Goal: Task Accomplishment & Management: Complete application form

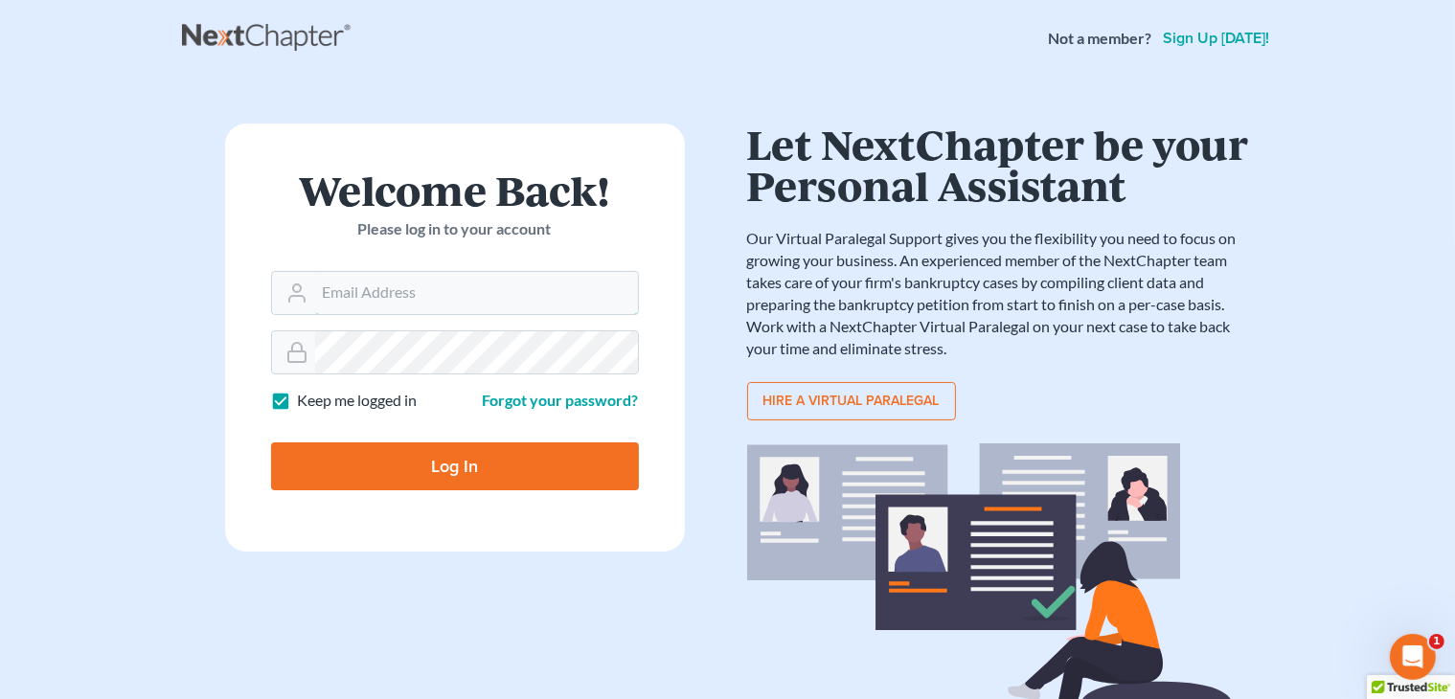
type input "[PERSON_NAME][EMAIL_ADDRESS][DOMAIN_NAME]"
click at [579, 464] on input "Log In" at bounding box center [455, 466] width 368 height 48
type input "Thinking..."
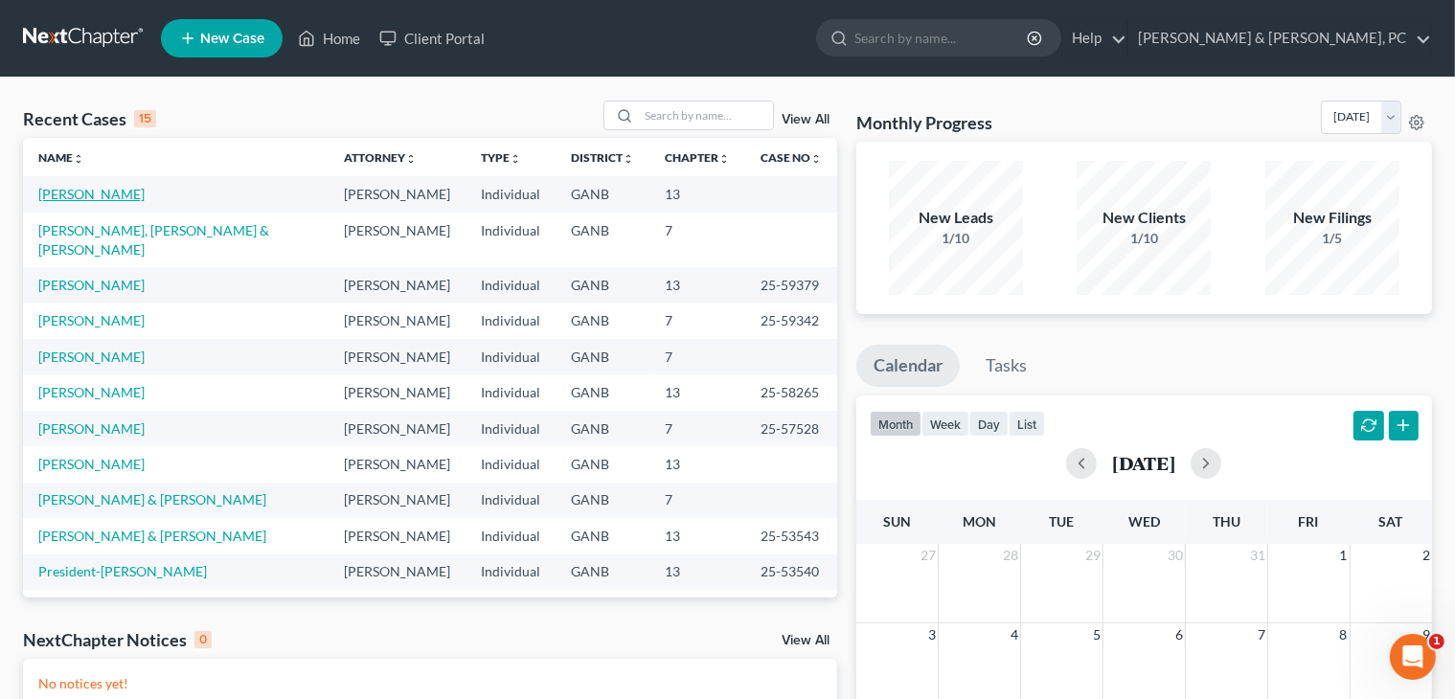
click at [57, 192] on link "[PERSON_NAME]" at bounding box center [91, 194] width 106 height 16
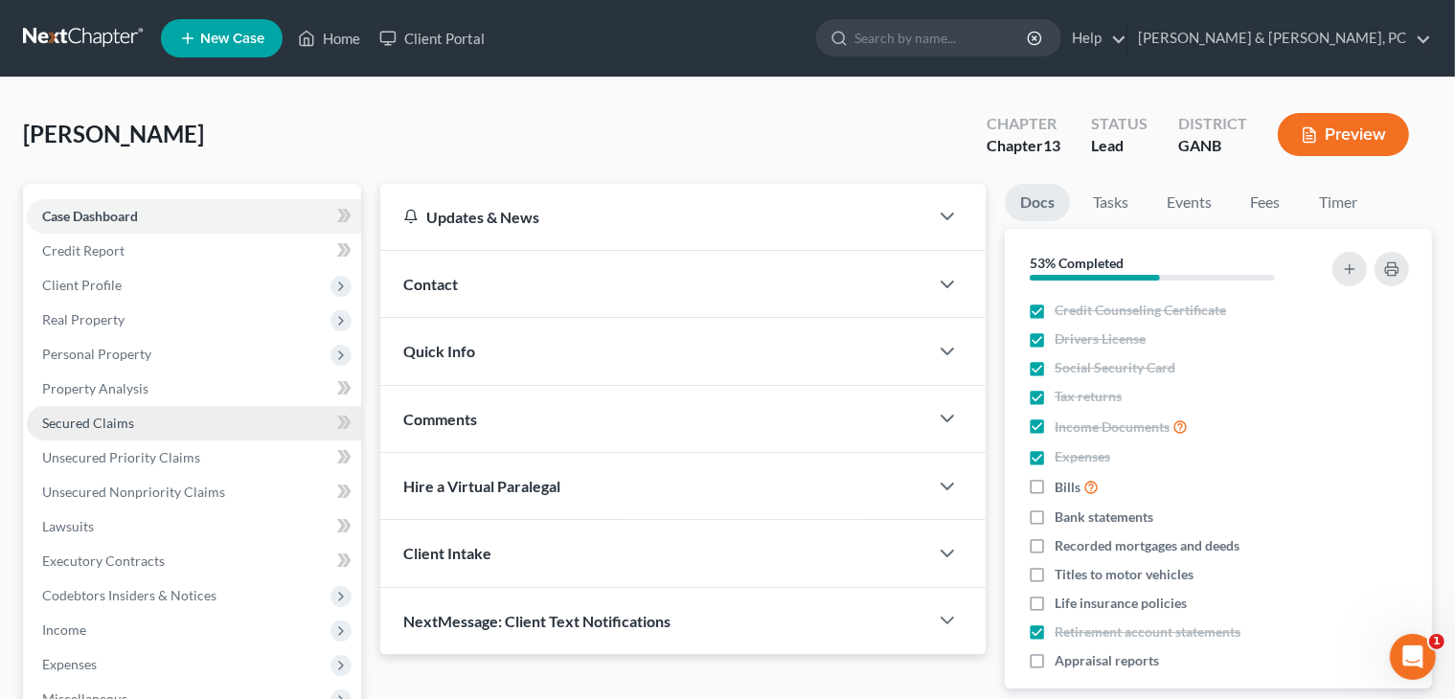
click at [105, 438] on link "Secured Claims" at bounding box center [194, 423] width 334 height 34
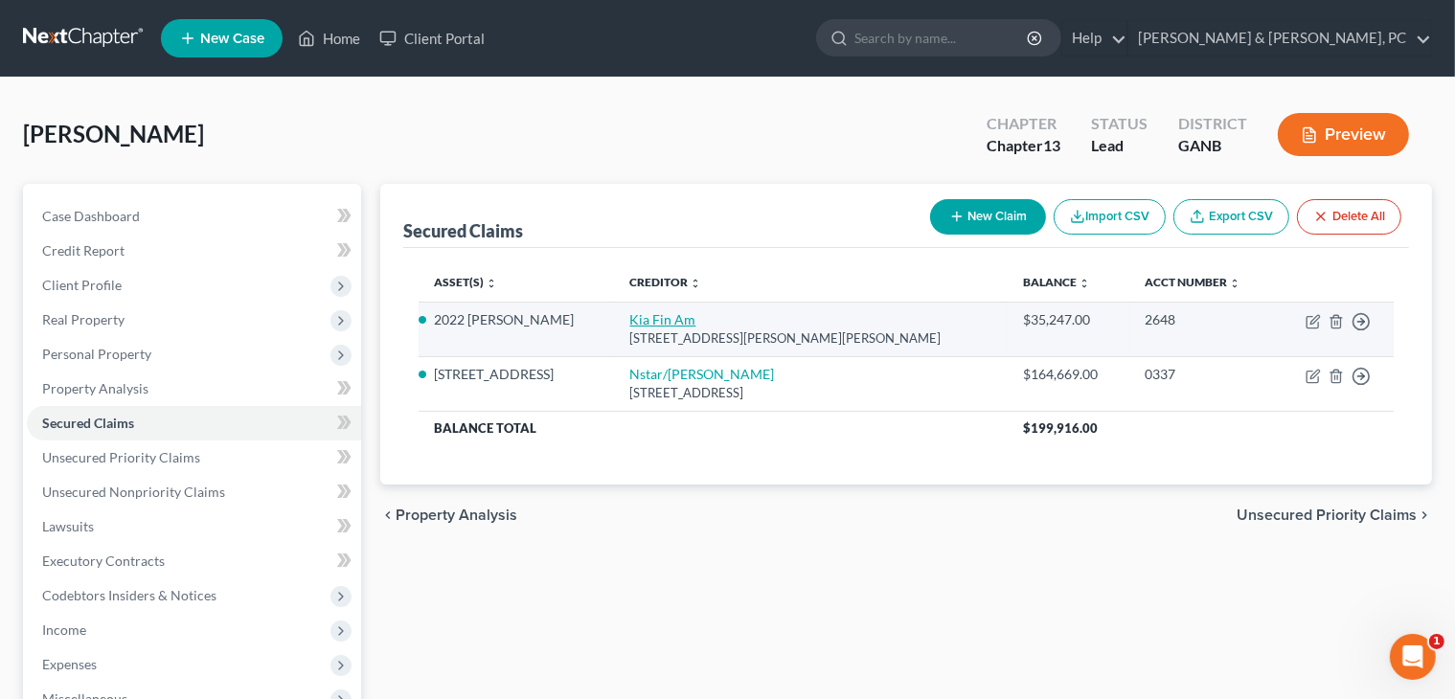
click at [670, 317] on link "Kia Fin Am" at bounding box center [663, 319] width 66 height 16
select select "4"
select select "2"
select select "0"
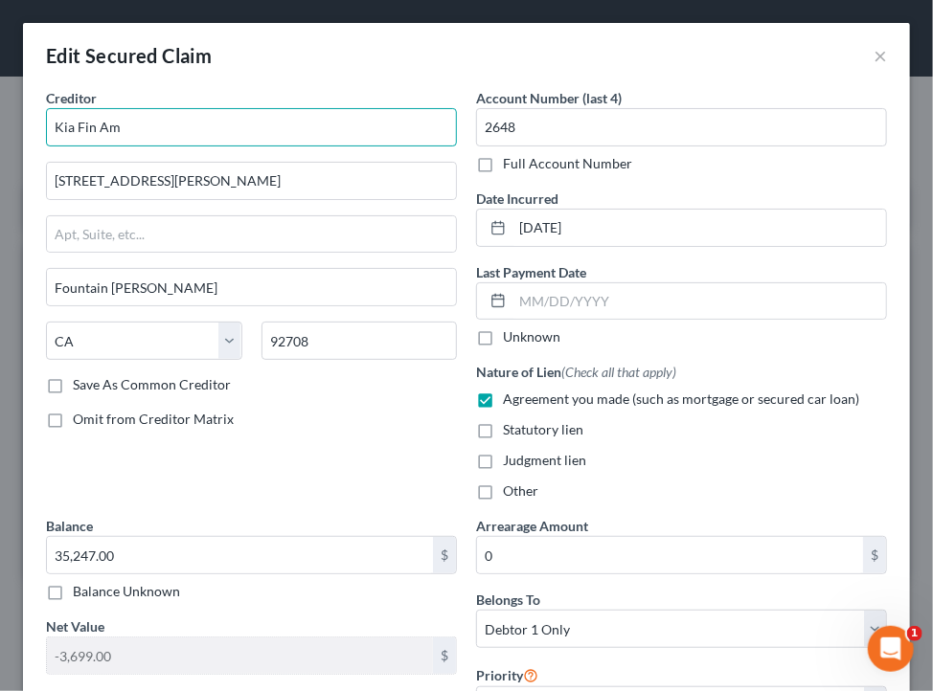
click at [314, 126] on input "Kia Fin Am" at bounding box center [251, 127] width 411 height 38
type input "Kia Finance America"
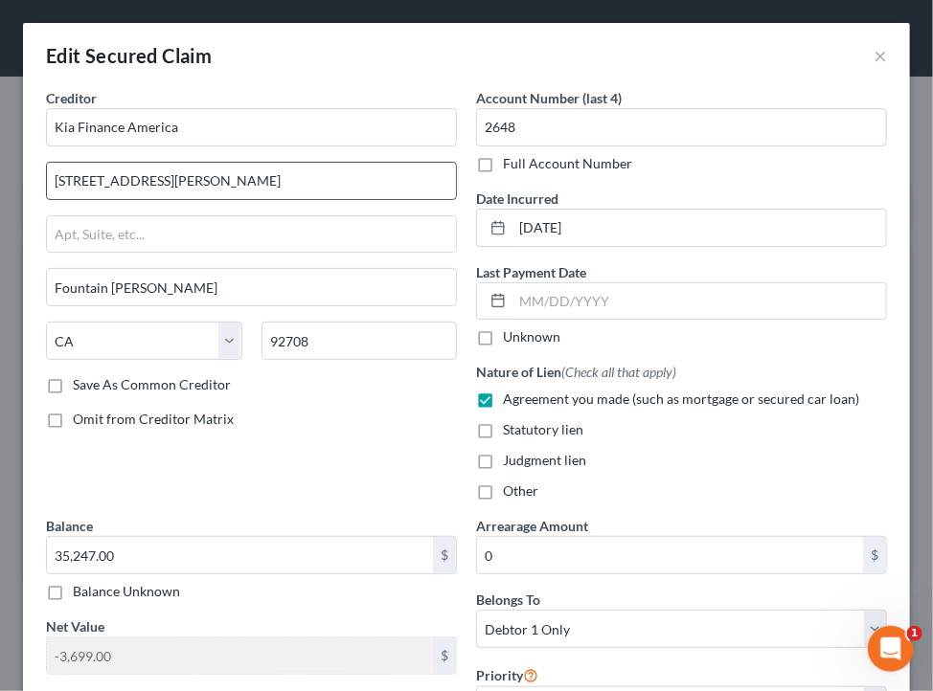
click at [375, 184] on input "10550 Talbert Ave" at bounding box center [251, 181] width 409 height 36
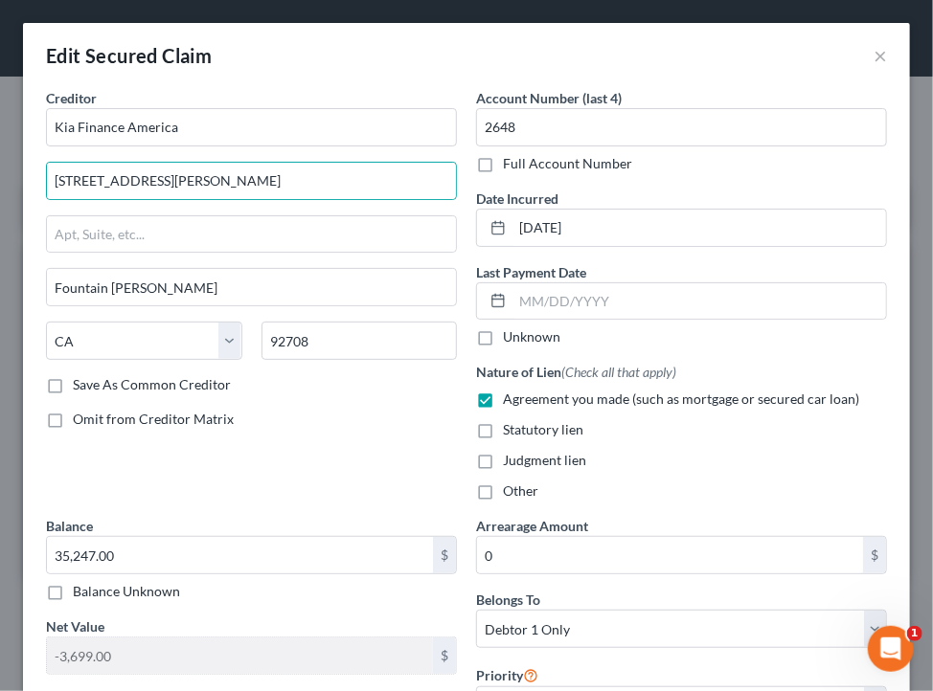
click at [525, 169] on label "Full Account Number" at bounding box center [567, 163] width 129 height 19
click at [523, 167] on input "Full Account Number" at bounding box center [516, 160] width 12 height 12
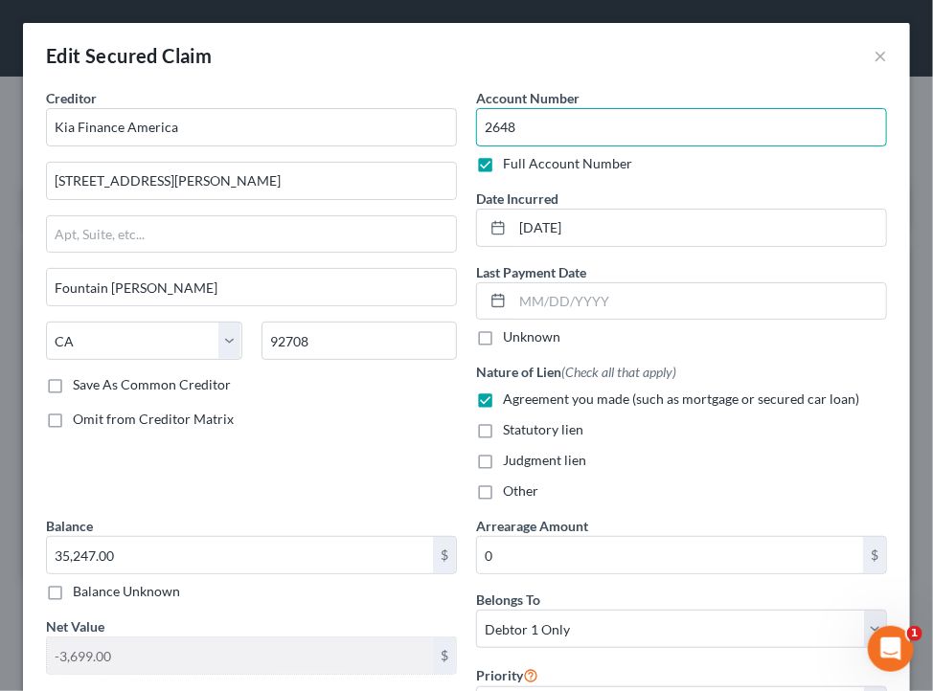
click at [518, 119] on input "2648" at bounding box center [681, 127] width 411 height 38
type input "20220408482648"
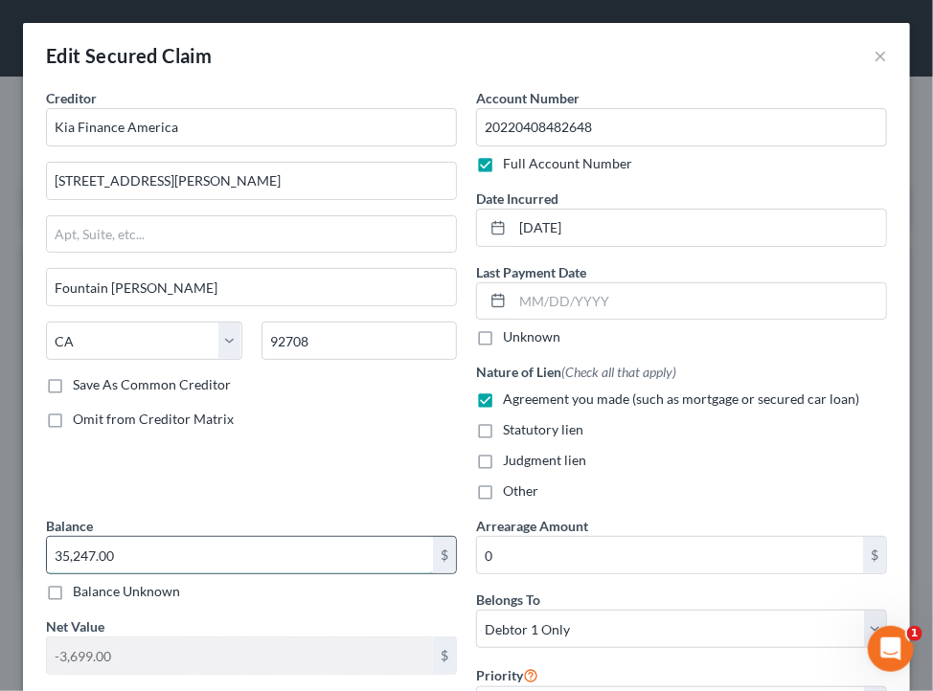
click at [192, 555] on input "35,247.00" at bounding box center [240, 555] width 386 height 36
type input "27,089.01"
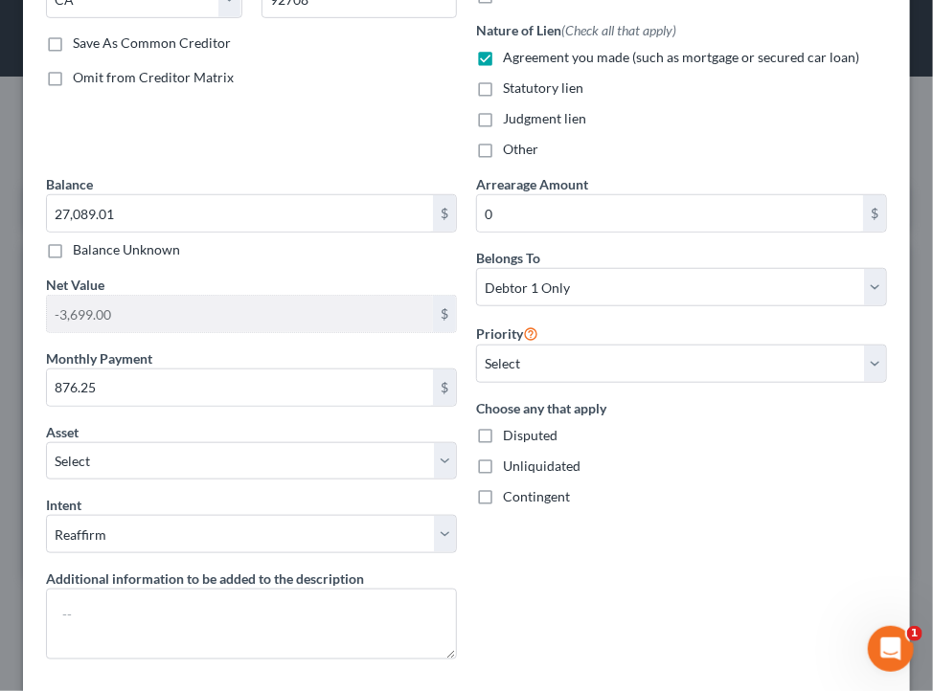
scroll to position [352, 0]
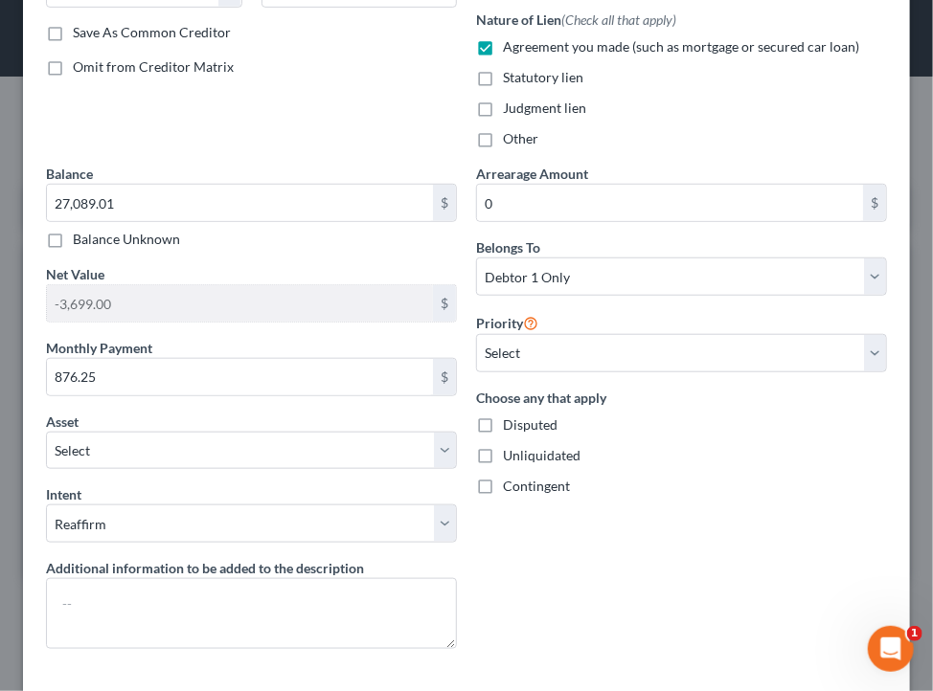
click at [601, 562] on div "Arrearage Amount 0 $ Belongs To * Select Debtor 1 Only Debtor 2 Only Debtor 1 A…" at bounding box center [681, 414] width 430 height 501
drag, startPoint x: 911, startPoint y: 506, endPoint x: 923, endPoint y: 539, distance: 35.8
click at [923, 539] on div "Edit Secured Claim × Creditor * Kia Finance America 10550 Talbert Ave Fountain …" at bounding box center [466, 345] width 933 height 691
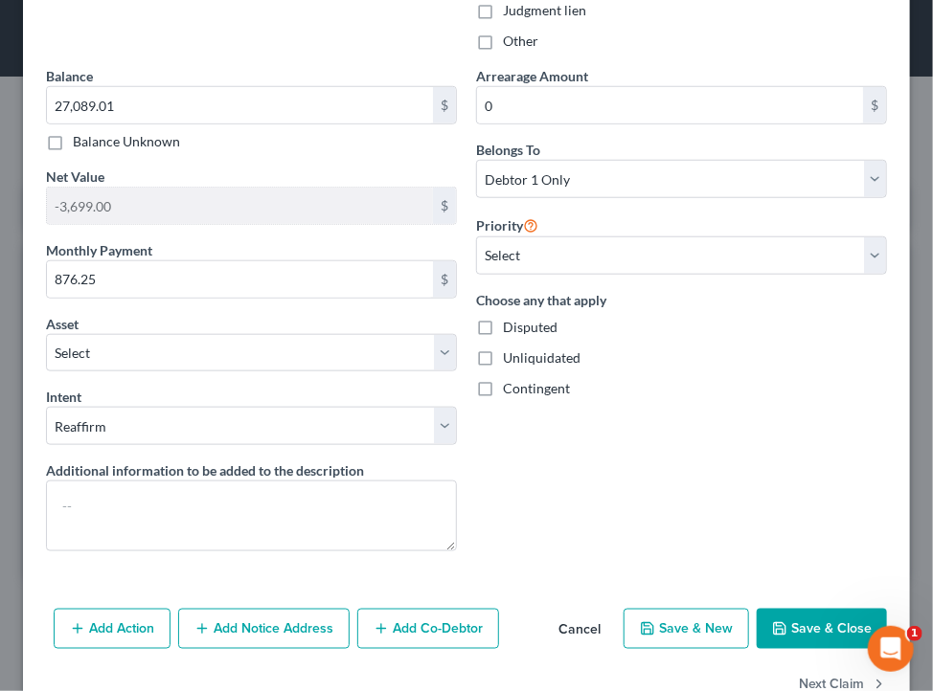
scroll to position [498, 0]
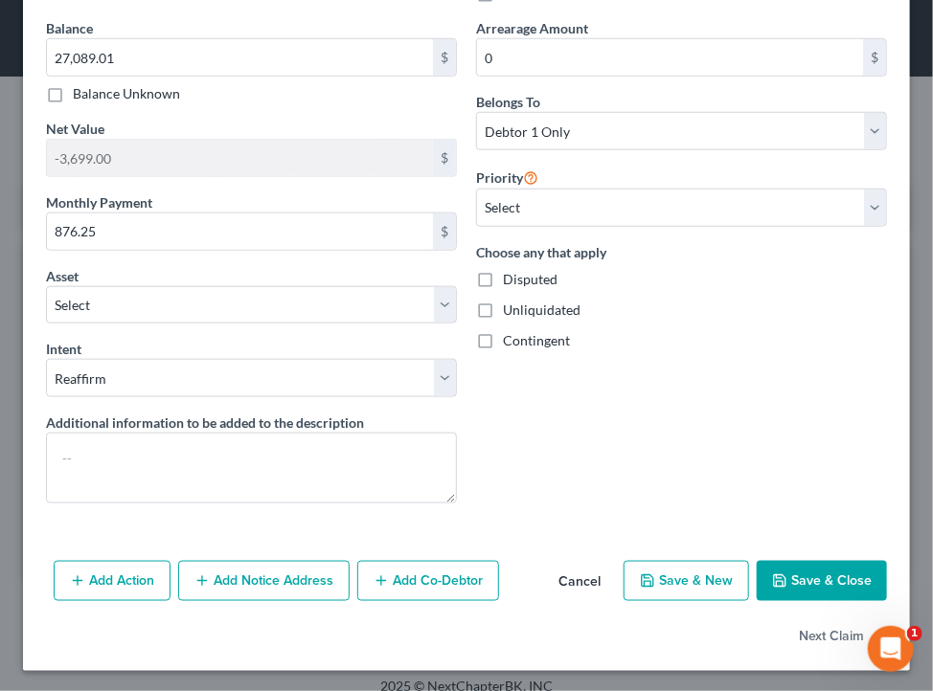
click at [824, 553] on div "Add Action Add Notice Address Add Co-Debtor Cancel Save & New Save & Close" at bounding box center [466, 584] width 887 height 63
click at [822, 573] on button "Save & Close" at bounding box center [821, 581] width 130 height 40
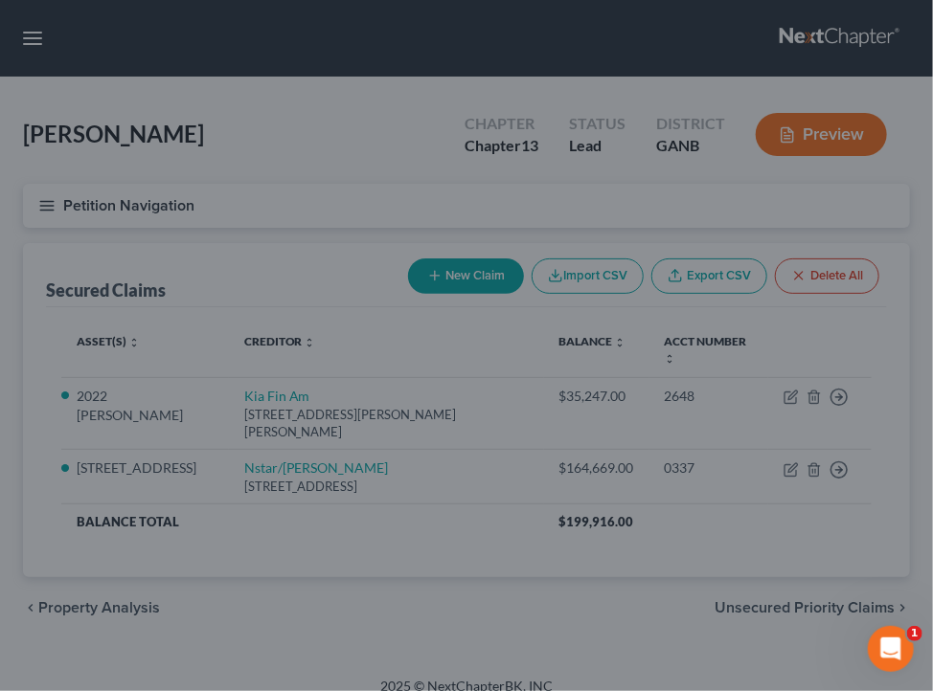
scroll to position [0, 0]
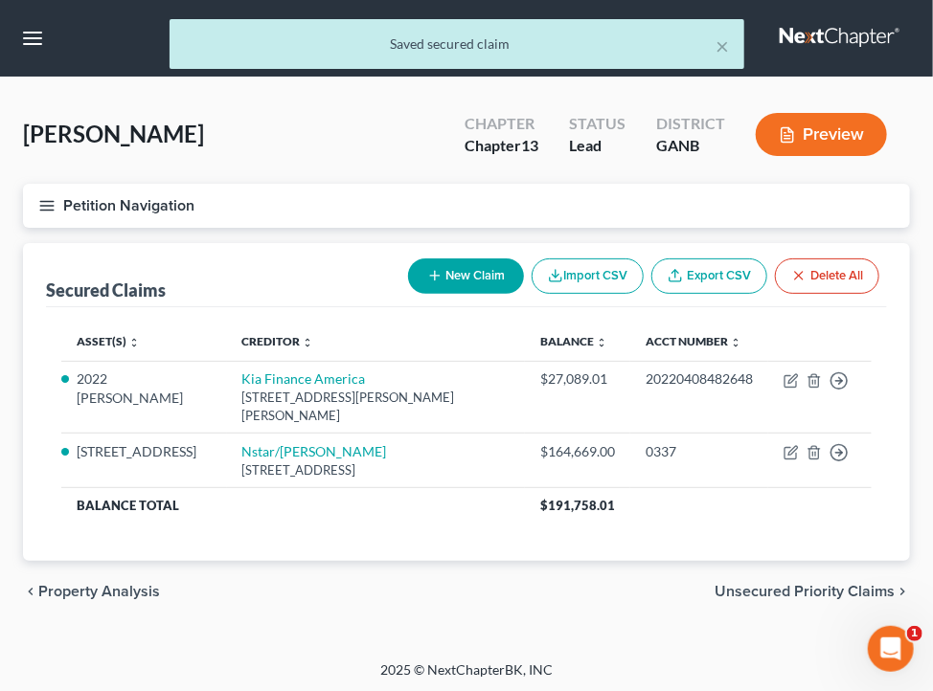
click at [337, 221] on button "Petition Navigation" at bounding box center [466, 206] width 887 height 44
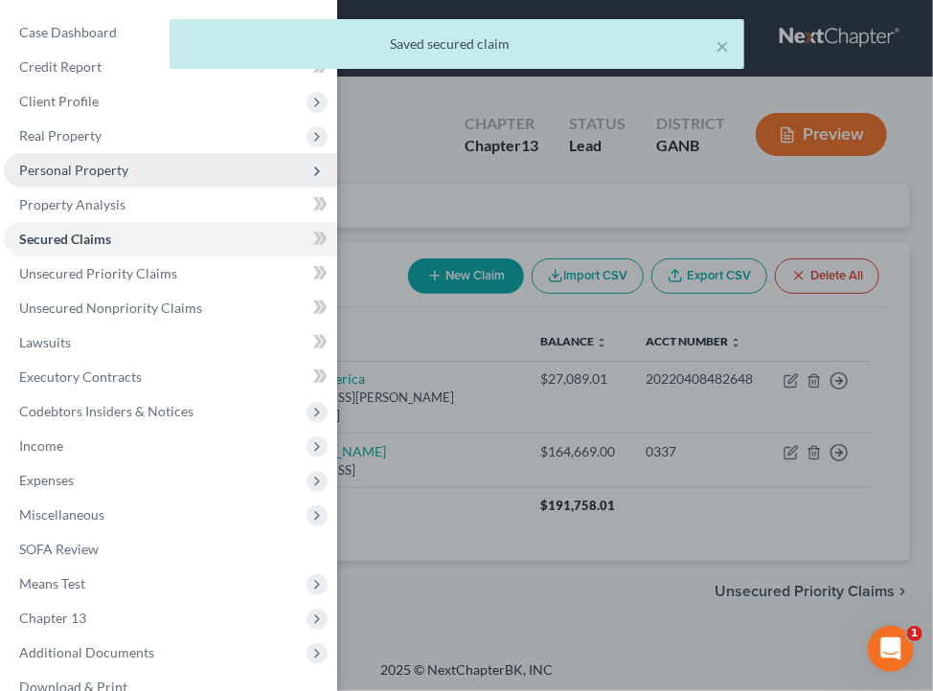
click at [178, 169] on span "Personal Property" at bounding box center [170, 170] width 333 height 34
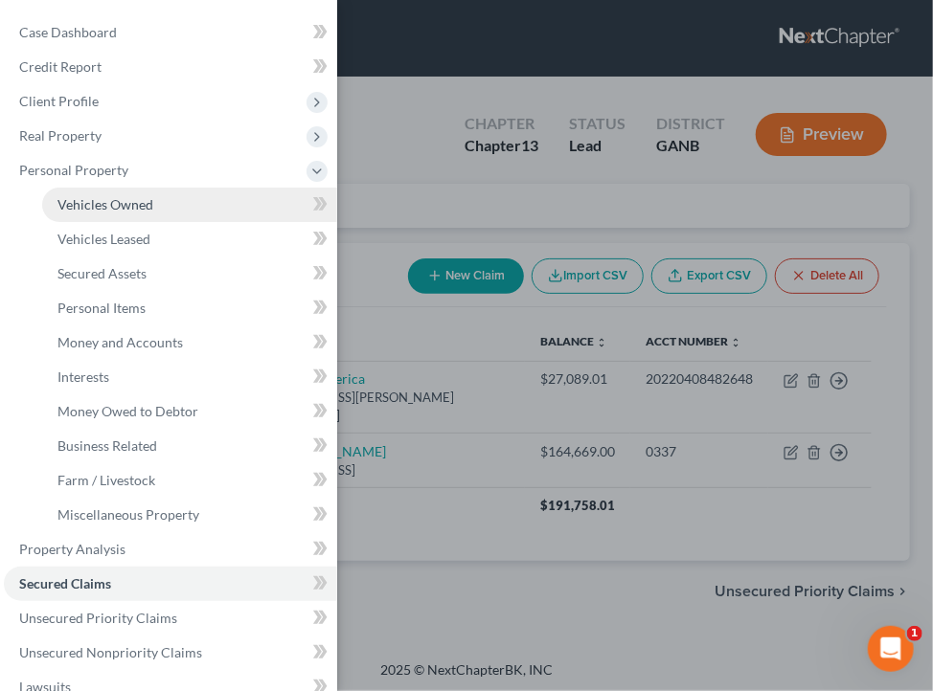
click at [163, 201] on link "Vehicles Owned" at bounding box center [189, 205] width 295 height 34
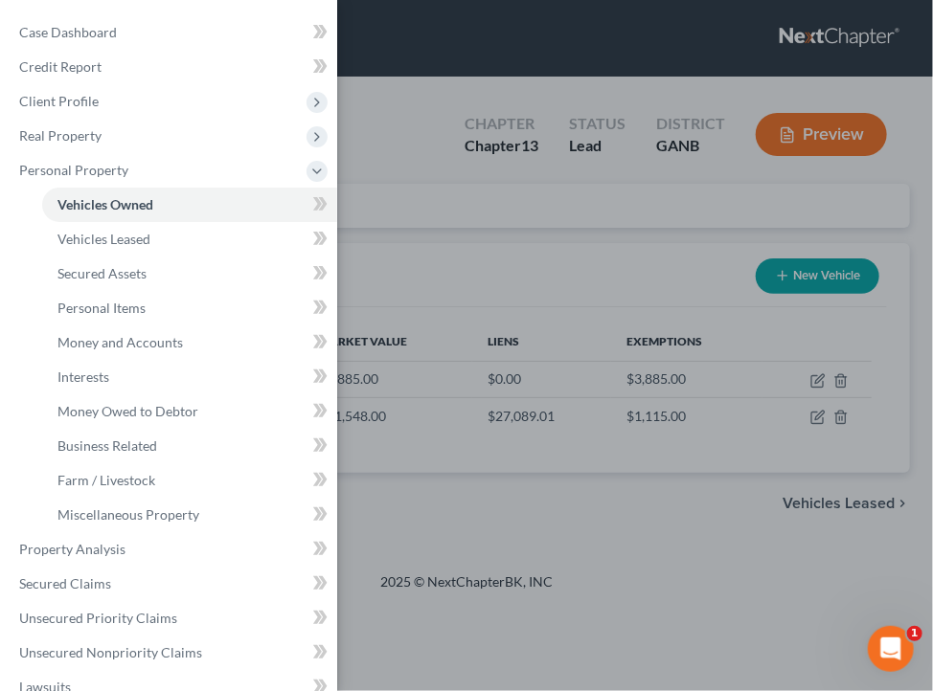
drag, startPoint x: 558, startPoint y: 264, endPoint x: 540, endPoint y: 256, distance: 20.1
click at [540, 256] on div "Case Dashboard Payments Invoices Payments Payments Credit Report Client Profile" at bounding box center [466, 345] width 933 height 691
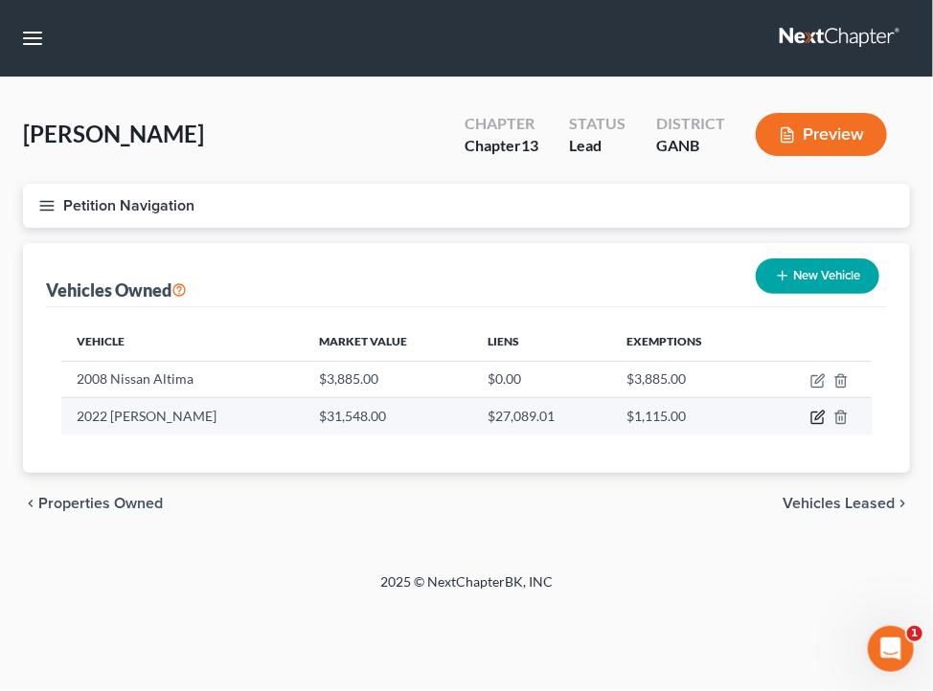
click at [813, 414] on icon "button" at bounding box center [817, 417] width 15 height 15
select select "0"
select select "4"
select select "2"
select select "0"
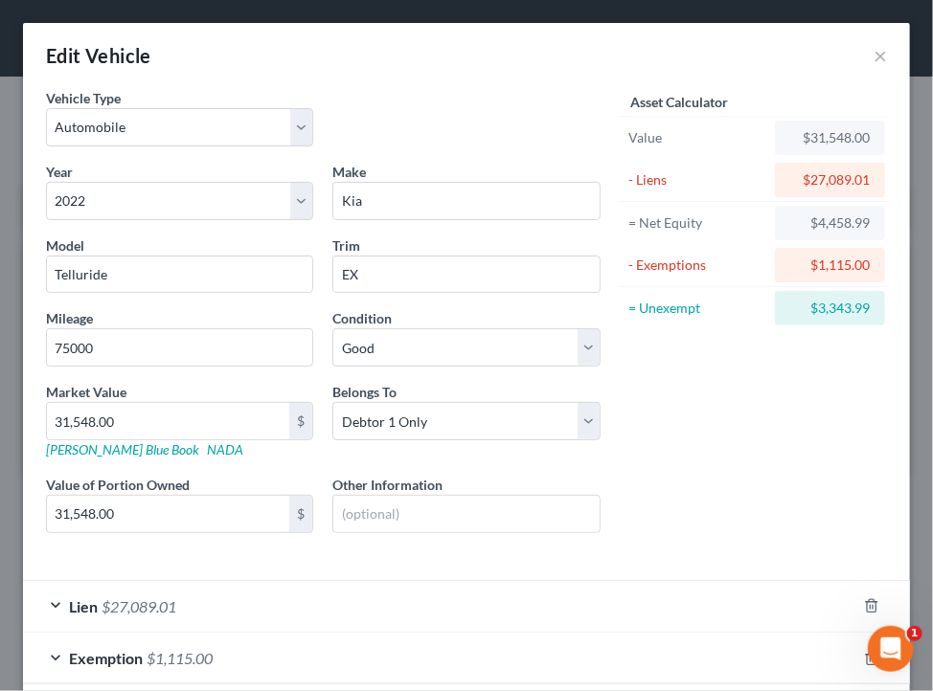
scroll to position [96, 0]
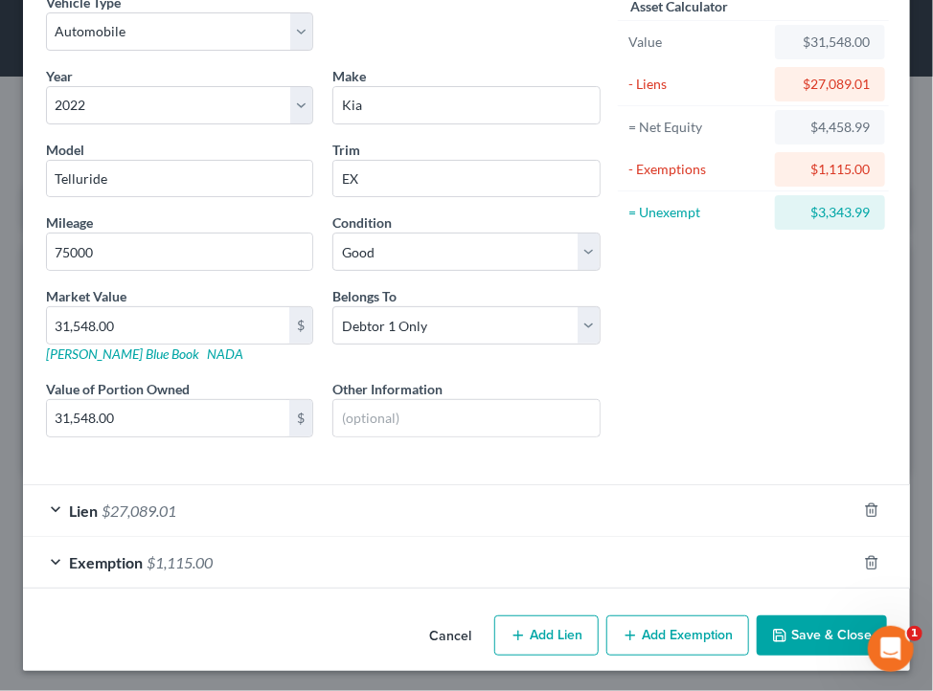
click at [765, 651] on button "Save & Close" at bounding box center [821, 636] width 130 height 40
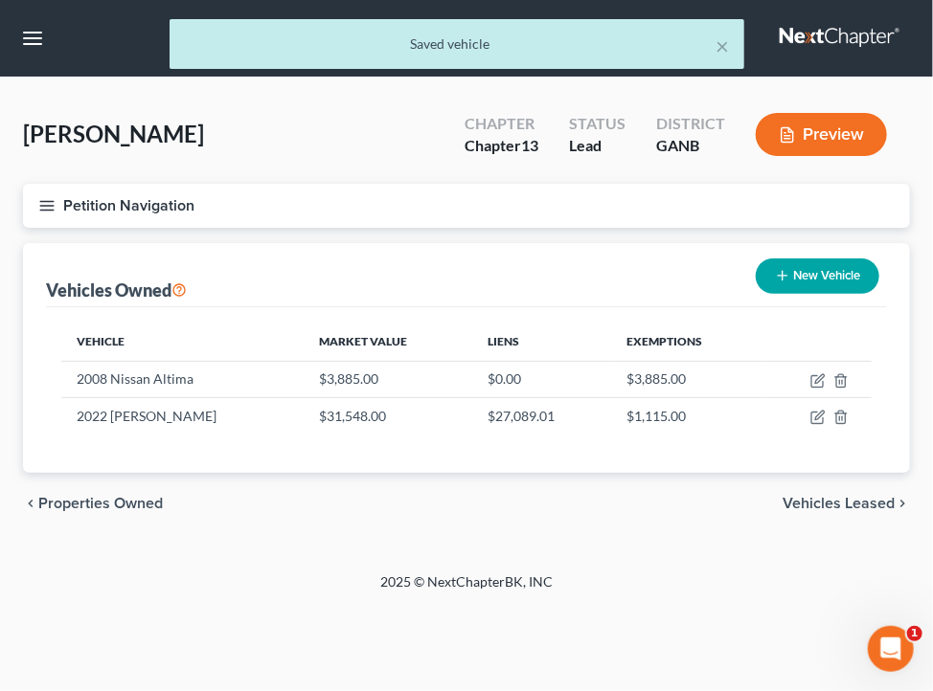
click at [396, 204] on button "Petition Navigation" at bounding box center [466, 206] width 887 height 44
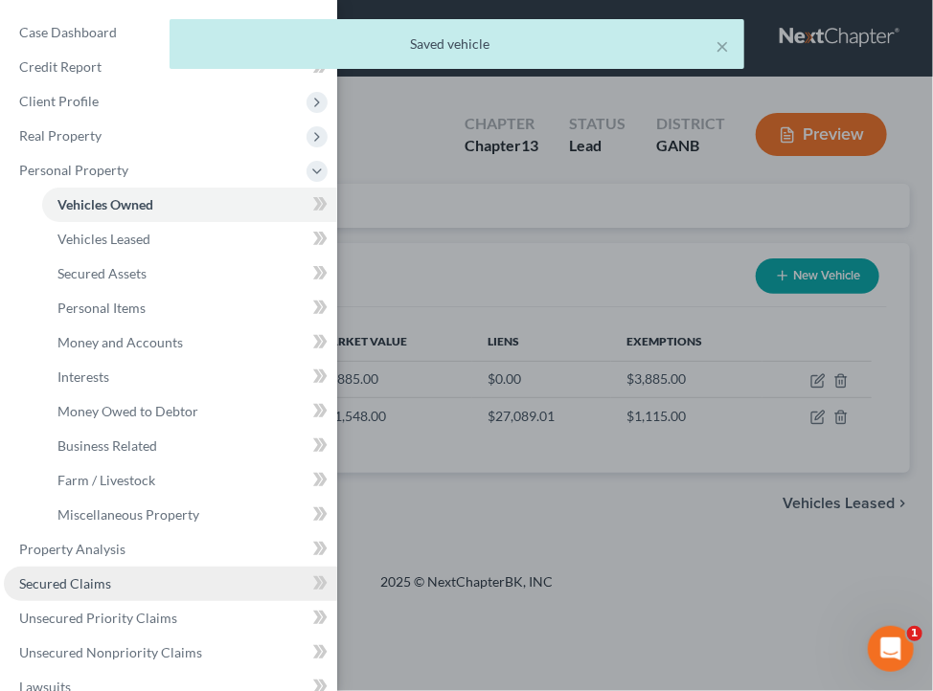
click at [114, 594] on link "Secured Claims" at bounding box center [170, 584] width 333 height 34
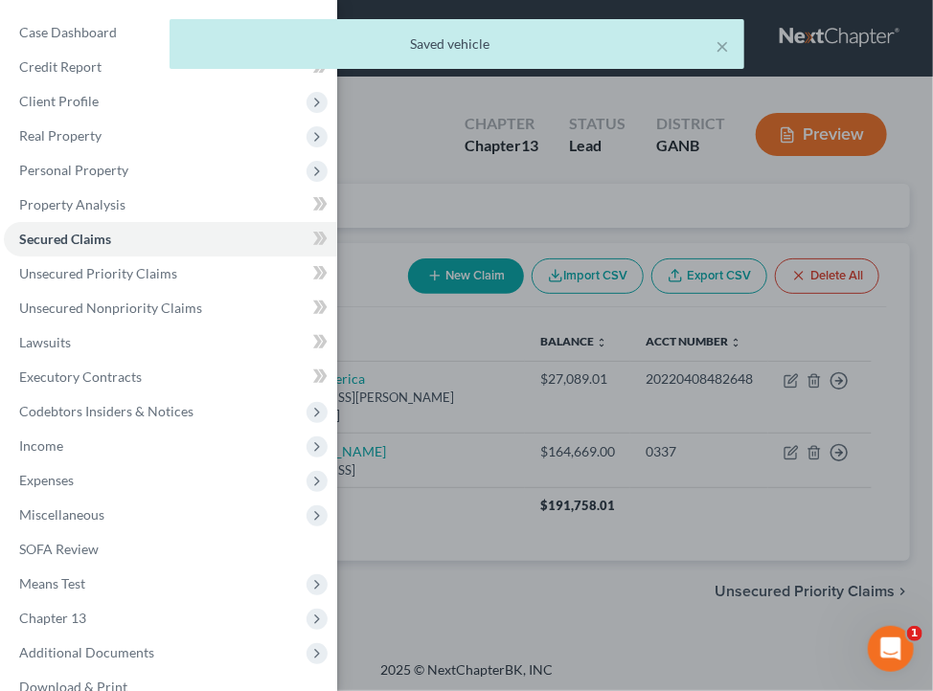
click at [392, 349] on div "Case Dashboard Payments Invoices Payments Payments Credit Report Client Profile" at bounding box center [466, 345] width 933 height 691
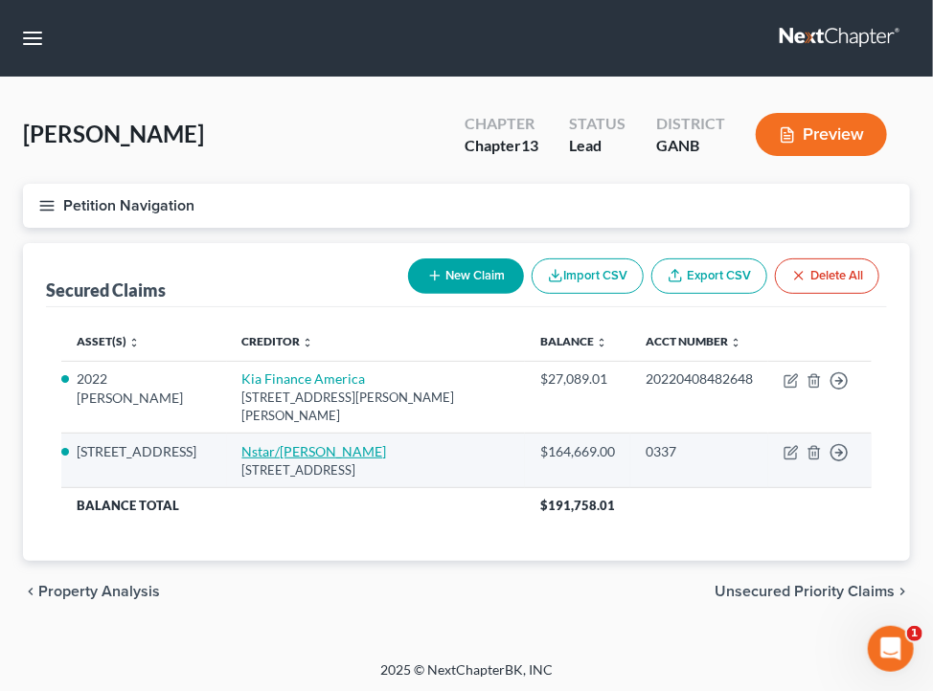
click at [292, 443] on link "Nstar/Cooper" at bounding box center [314, 451] width 145 height 16
select select "45"
select select "2"
select select "3"
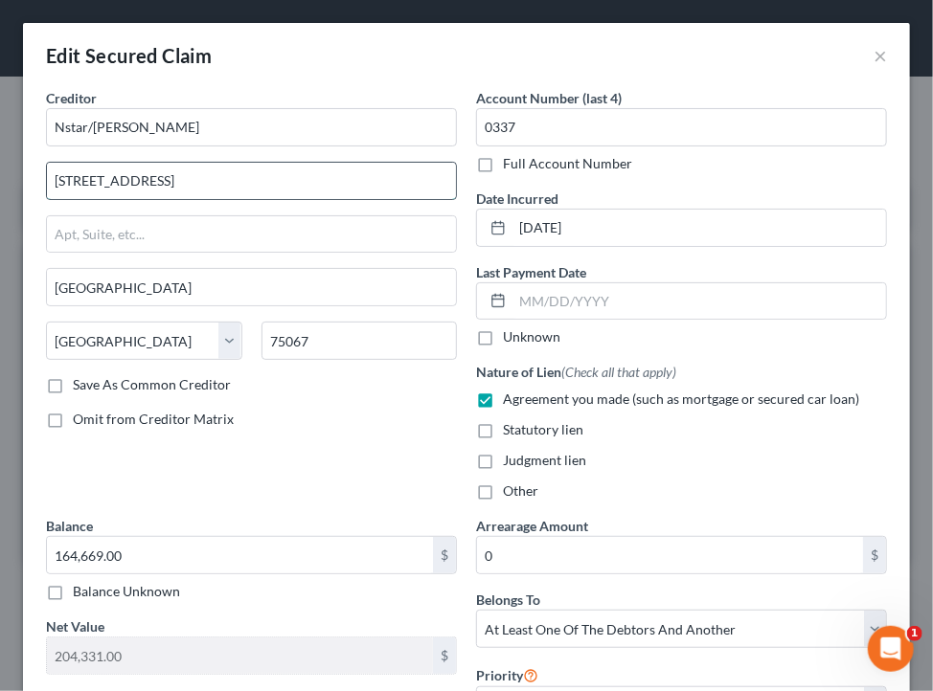
click at [276, 173] on input "350 Highland Drive" at bounding box center [251, 181] width 409 height 36
type input "PO Box 619094"
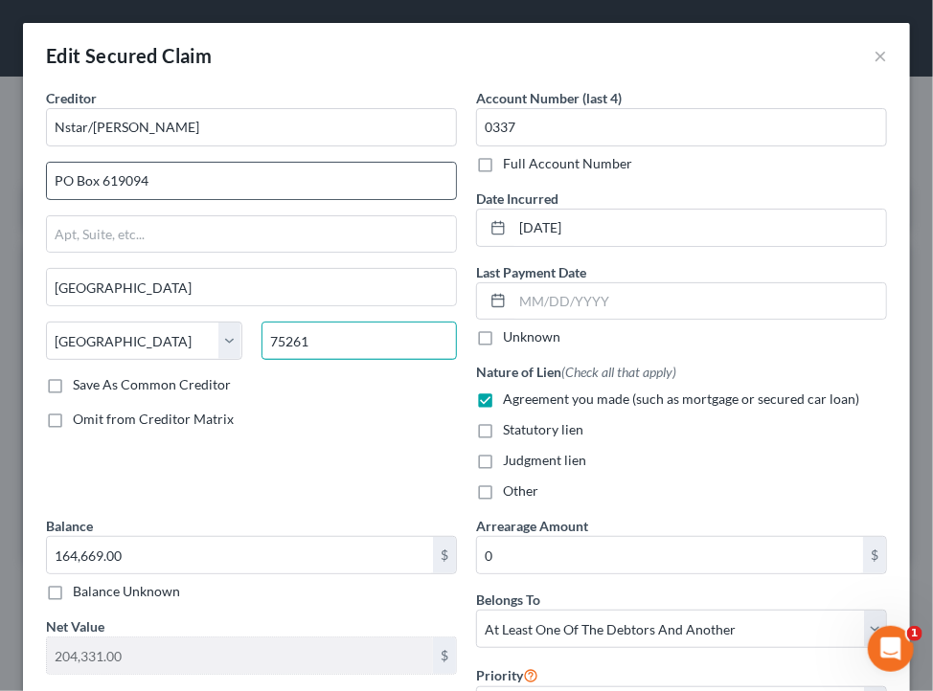
type input "75261"
type input "Dallas"
click at [348, 343] on input "75261" at bounding box center [359, 341] width 196 height 38
type input "75261-9741"
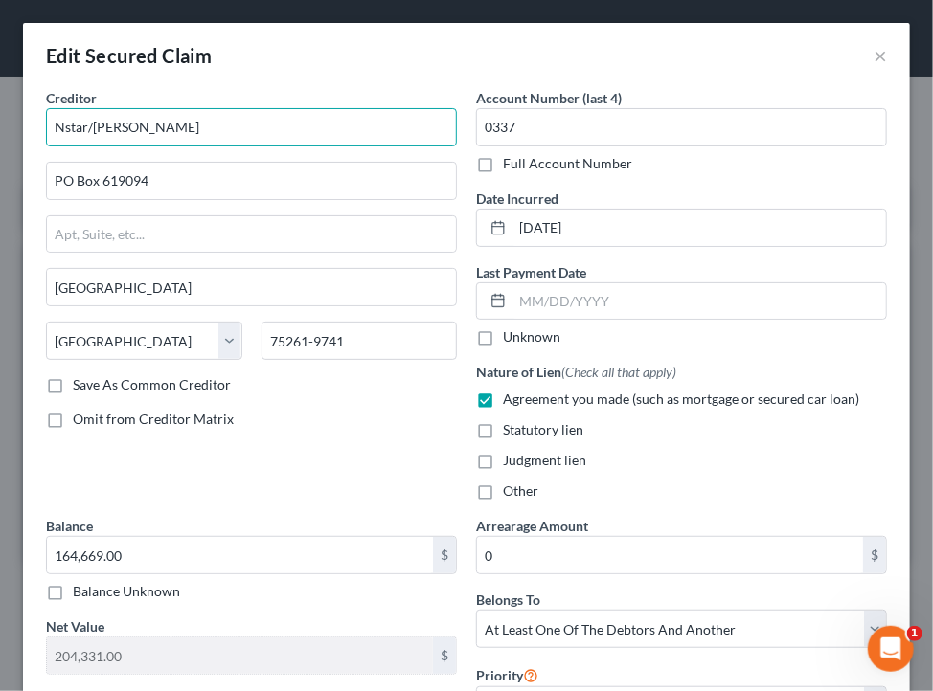
click at [257, 130] on input "Nstar/Cooper" at bounding box center [251, 127] width 411 height 38
type input "Nationstar/Mr. Cooper"
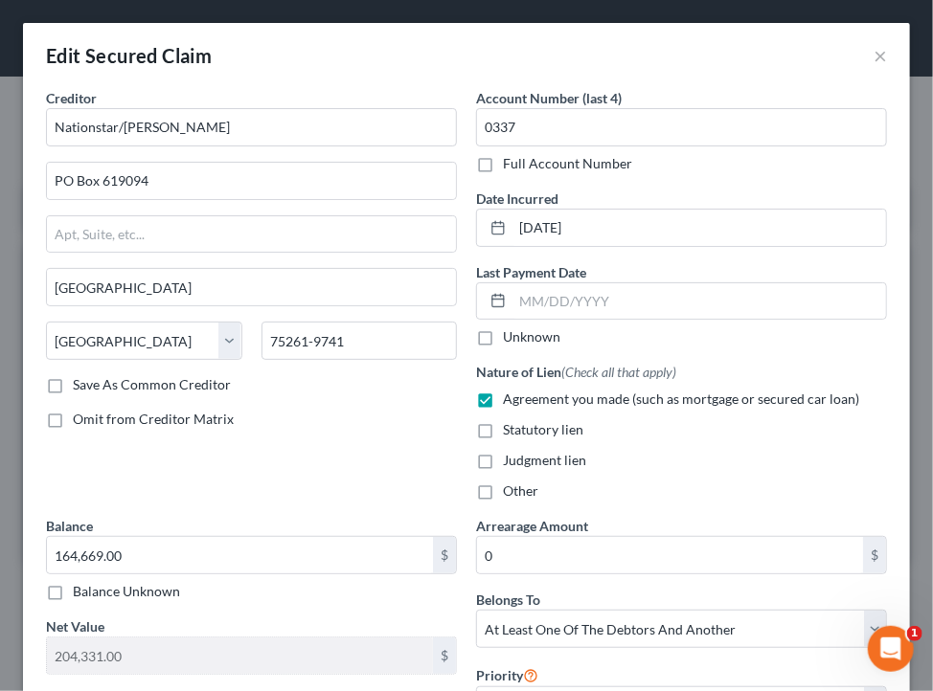
click at [586, 166] on label "Full Account Number" at bounding box center [567, 163] width 129 height 19
click at [523, 166] on input "Full Account Number" at bounding box center [516, 160] width 12 height 12
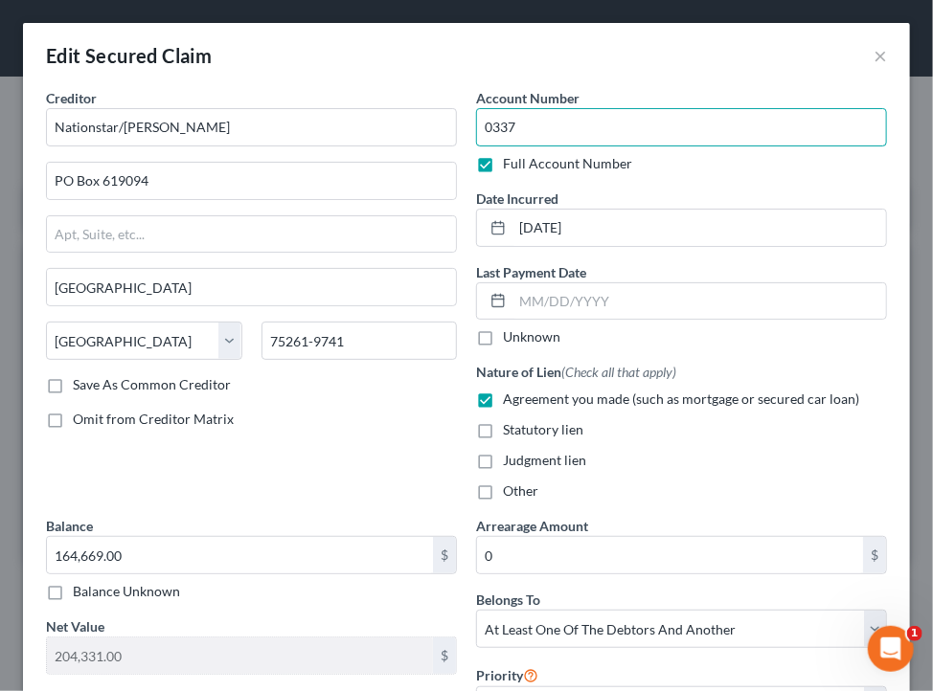
click at [536, 134] on input "0337" at bounding box center [681, 127] width 411 height 38
click at [536, 133] on input "0337" at bounding box center [681, 127] width 411 height 38
type input "0685060337"
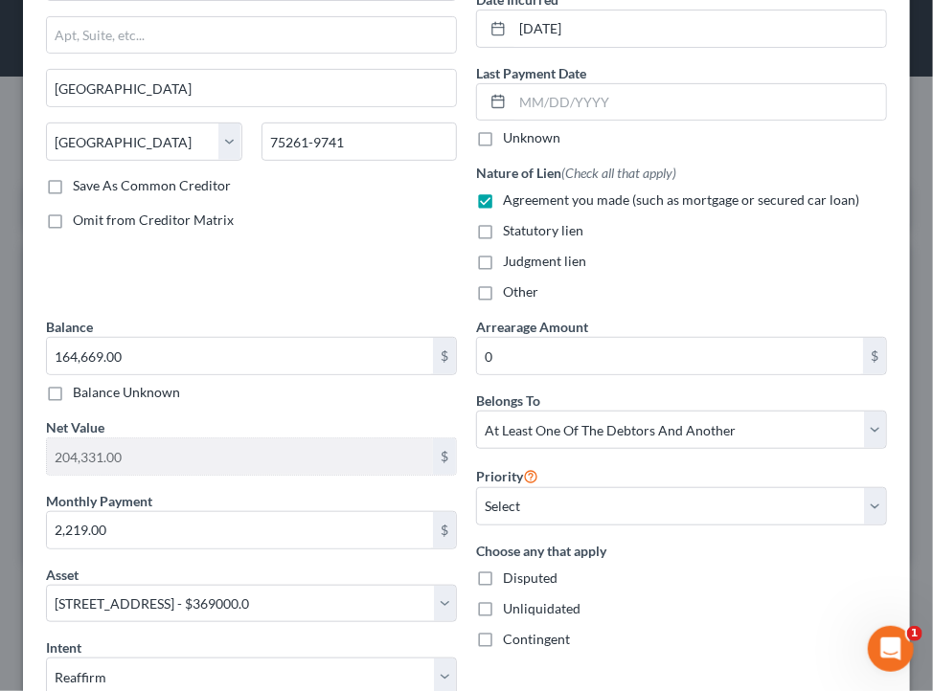
scroll to position [203, 0]
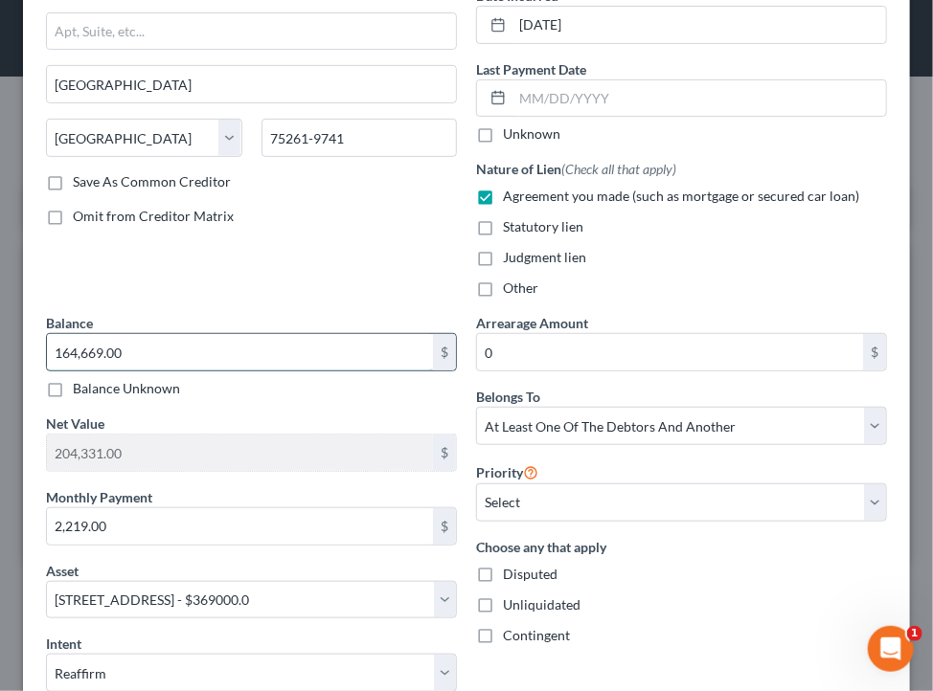
click at [176, 339] on input "164,669.00" at bounding box center [240, 352] width 386 height 36
type input "150,590.12"
click at [243, 532] on input "2,219.00" at bounding box center [240, 526] width 386 height 36
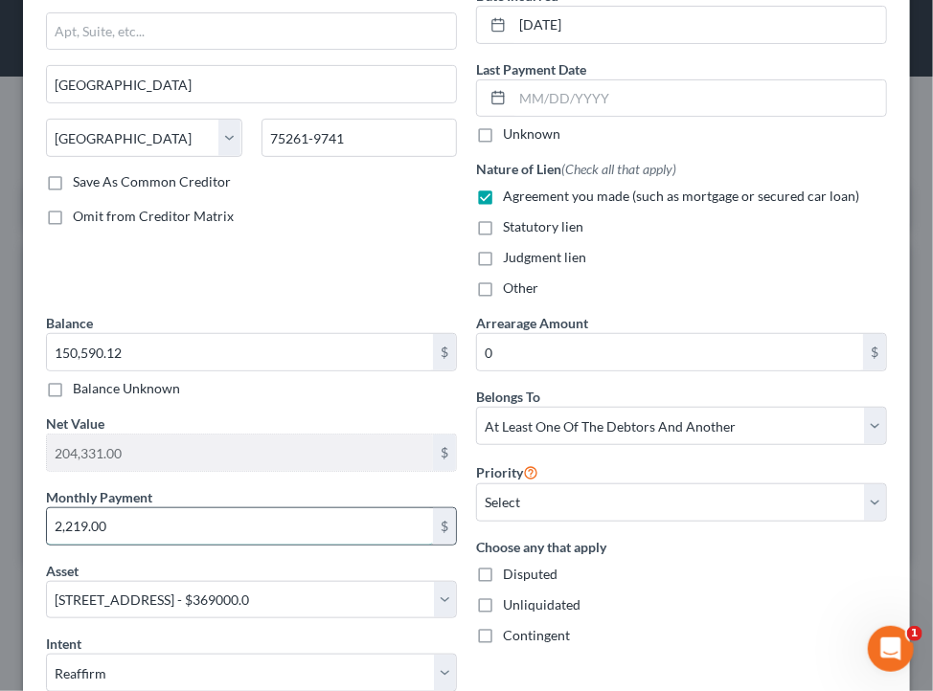
click at [243, 532] on input "2,219.00" at bounding box center [240, 526] width 386 height 36
type input "1,843.83"
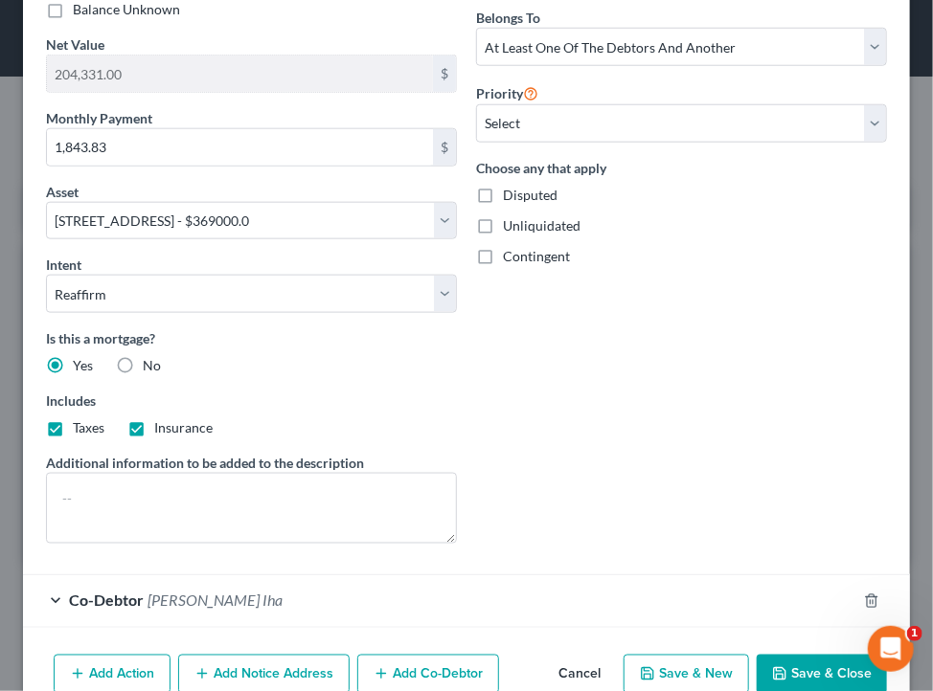
scroll to position [586, 0]
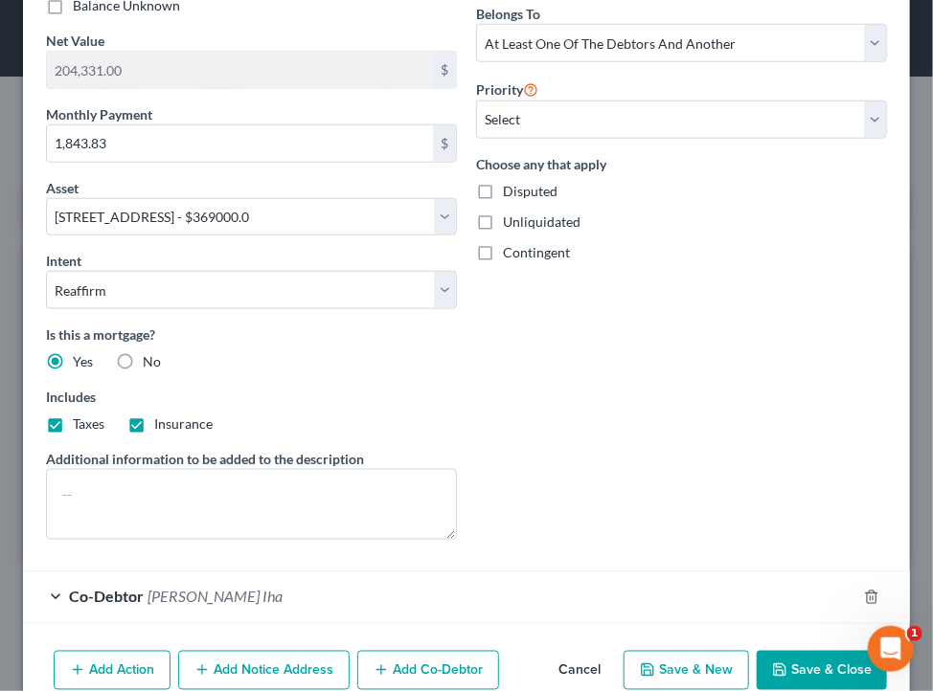
click at [621, 429] on div "Arrearage Amount 0 $ Belongs To * Select Debtor 1 Only Debtor 2 Only Debtor 1 A…" at bounding box center [681, 242] width 430 height 625
click at [779, 667] on button "Save & Close" at bounding box center [821, 671] width 130 height 40
select select
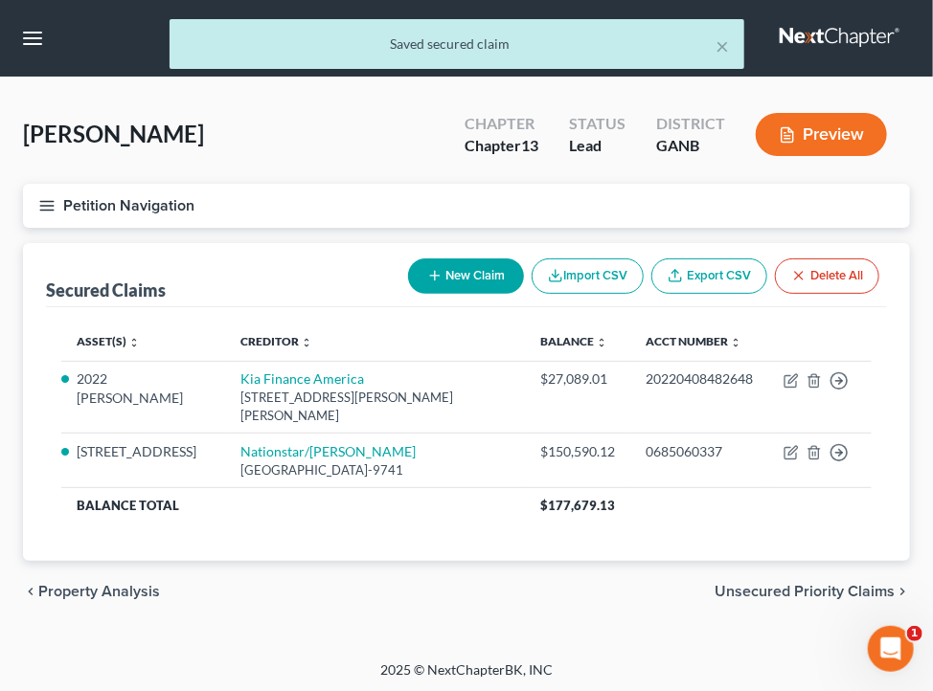
click at [360, 214] on button "Petition Navigation" at bounding box center [466, 206] width 887 height 44
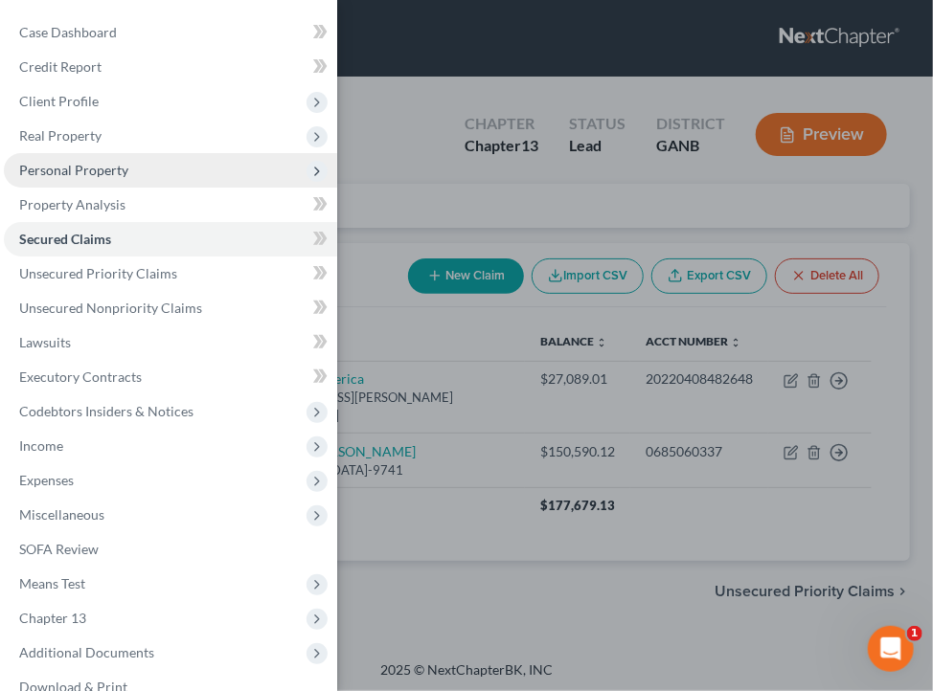
click at [204, 164] on span "Personal Property" at bounding box center [170, 170] width 333 height 34
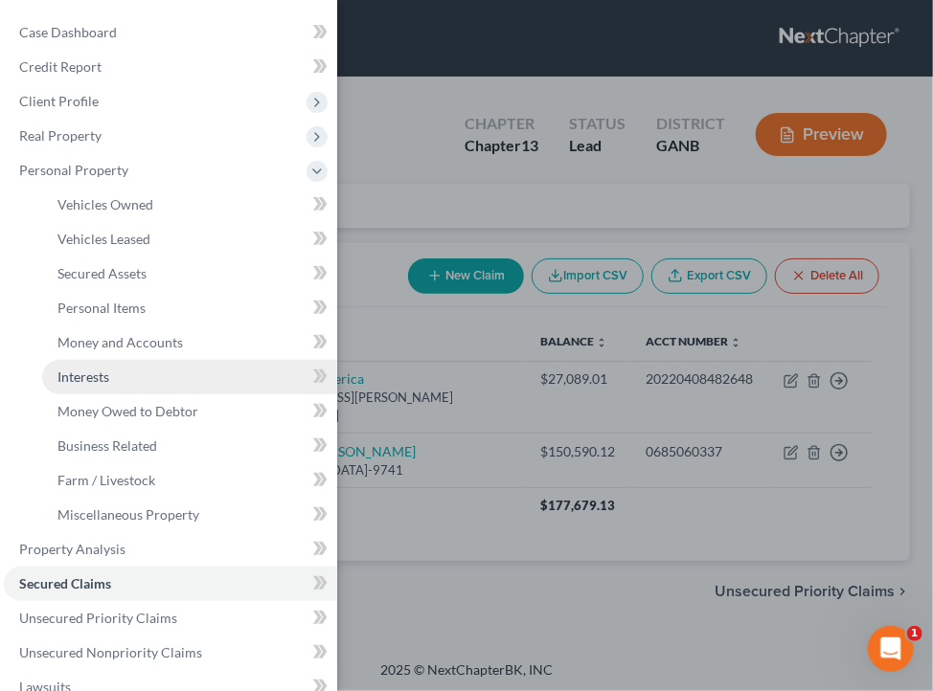
click at [153, 374] on link "Interests" at bounding box center [189, 377] width 295 height 34
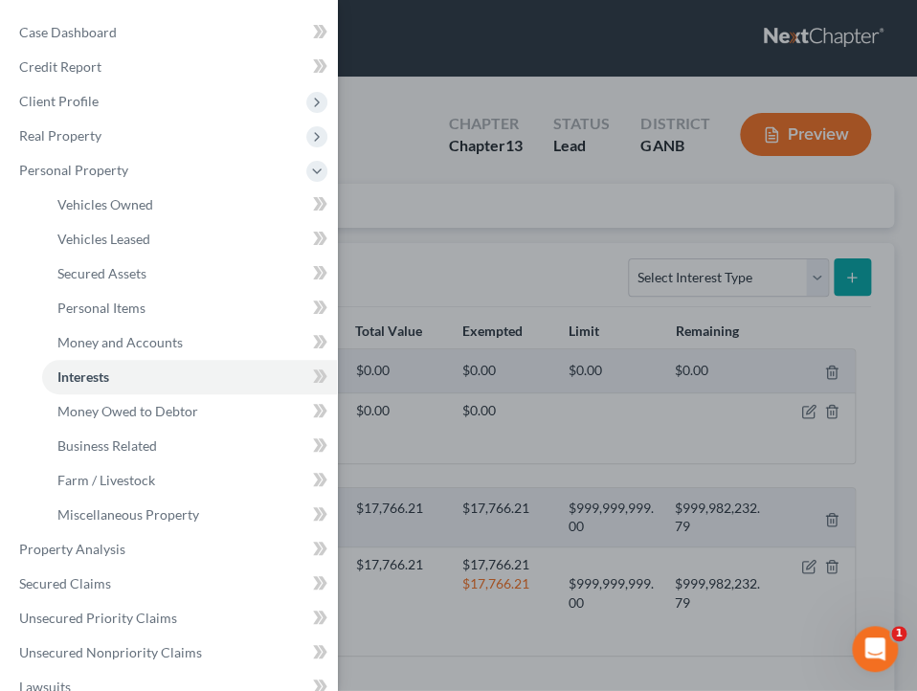
click at [503, 199] on div "Case Dashboard Payments Invoices Payments Payments Credit Report Client Profile" at bounding box center [458, 345] width 917 height 691
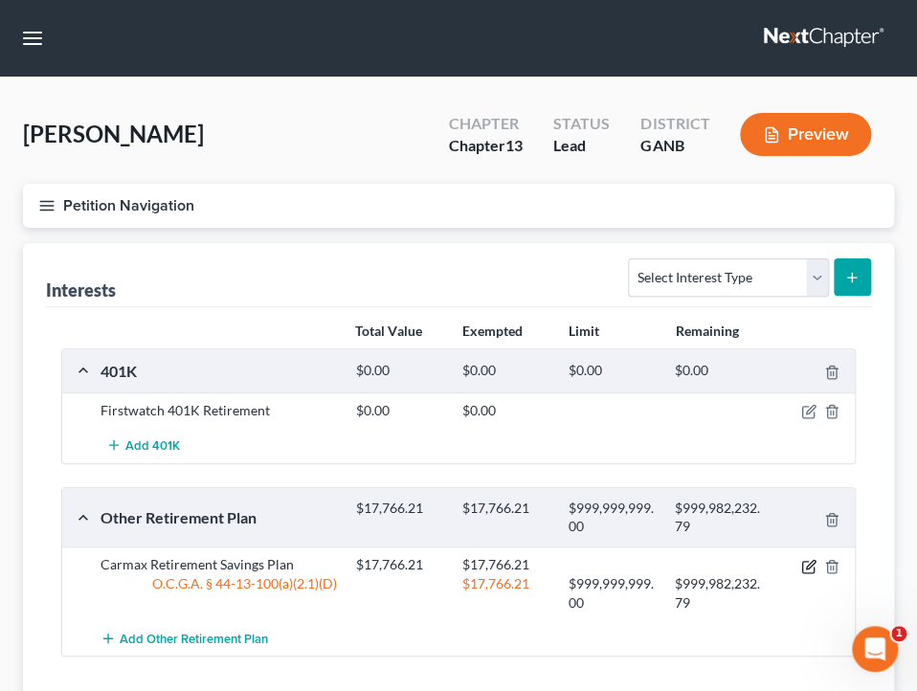
click at [802, 567] on icon "button" at bounding box center [807, 566] width 11 height 11
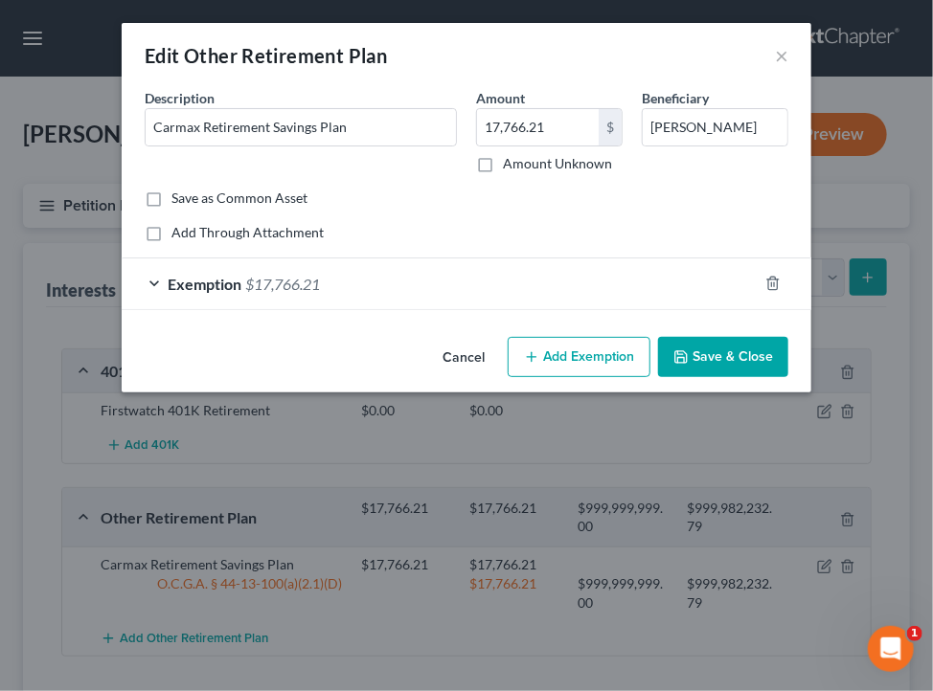
click at [417, 297] on div "Exemption $17,766.21" at bounding box center [440, 284] width 636 height 51
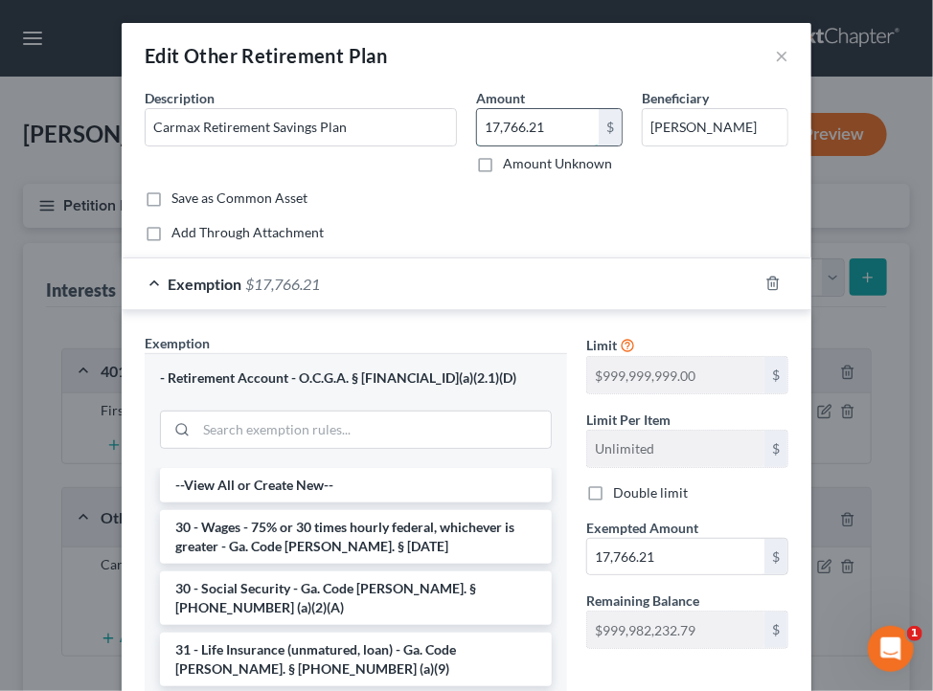
click at [567, 114] on input "17,766.21" at bounding box center [538, 127] width 122 height 36
click at [548, 120] on input "17,766.21" at bounding box center [538, 127] width 122 height 36
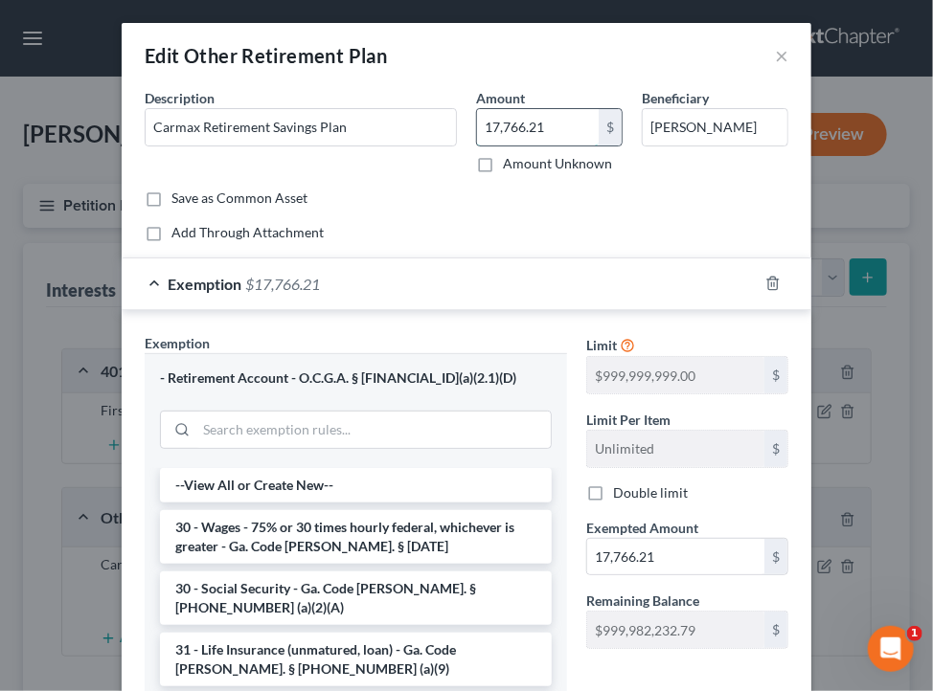
click at [548, 120] on input "17,766.21" at bounding box center [538, 127] width 122 height 36
click at [548, 120] on input "20,072.63" at bounding box center [538, 127] width 122 height 36
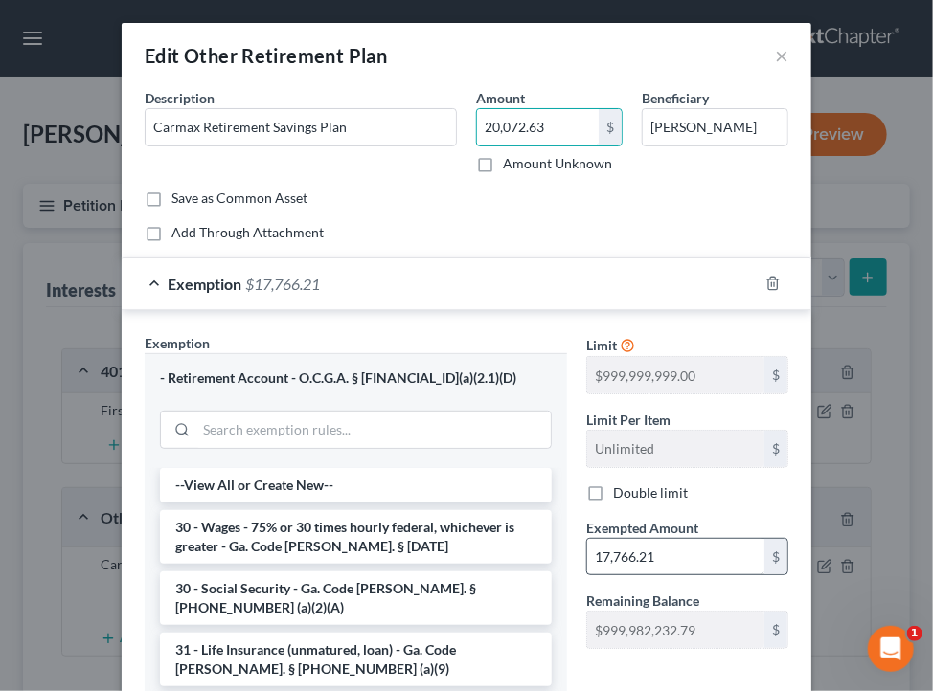
type input "20,072.63"
click at [682, 555] on input "17,766.21" at bounding box center [675, 557] width 177 height 36
paste input "20,072.63"
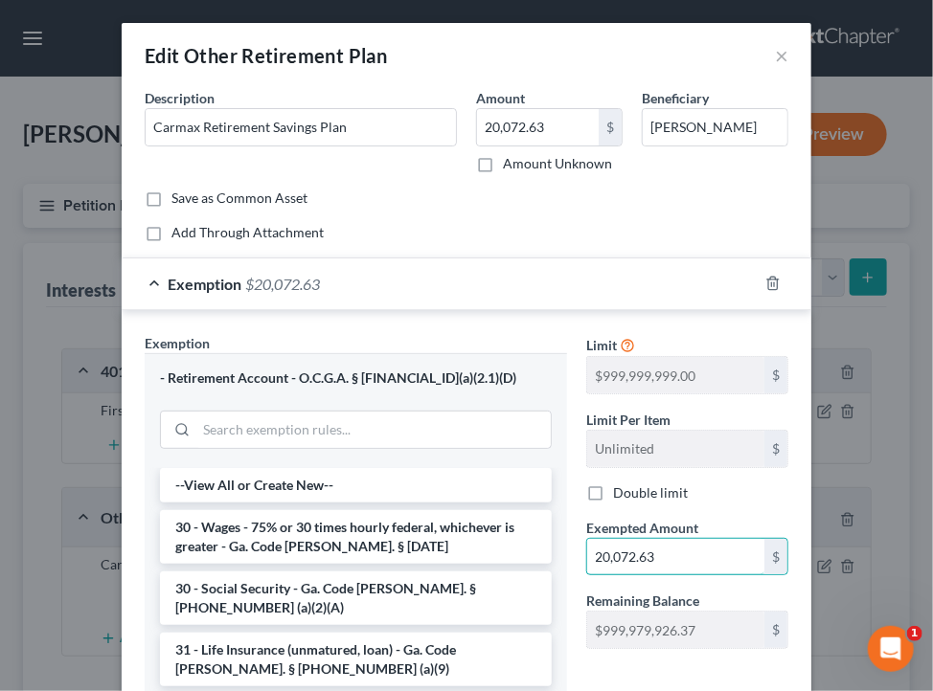
type input "20,072.63"
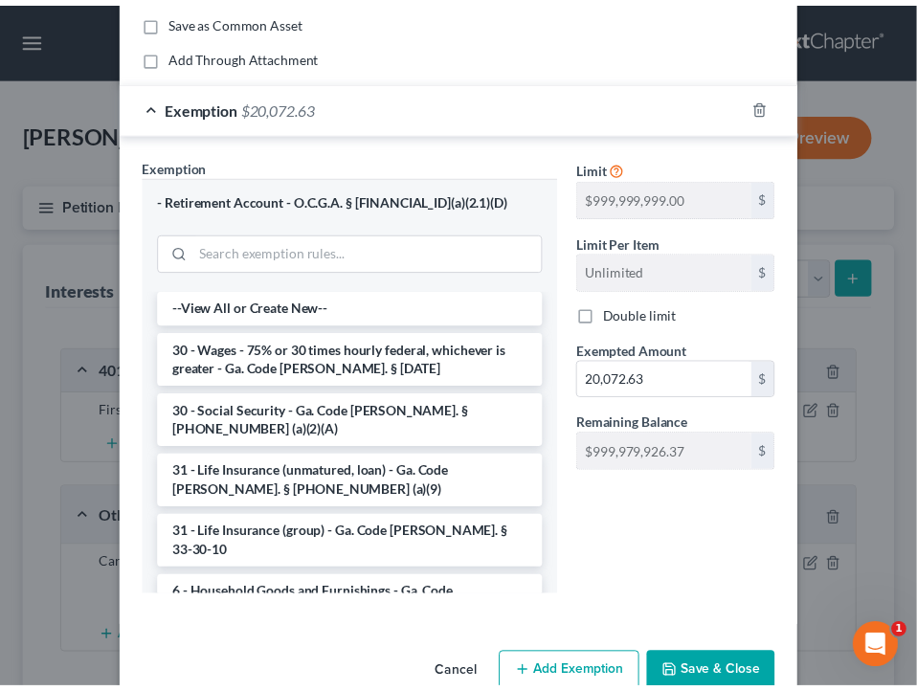
scroll to position [218, 0]
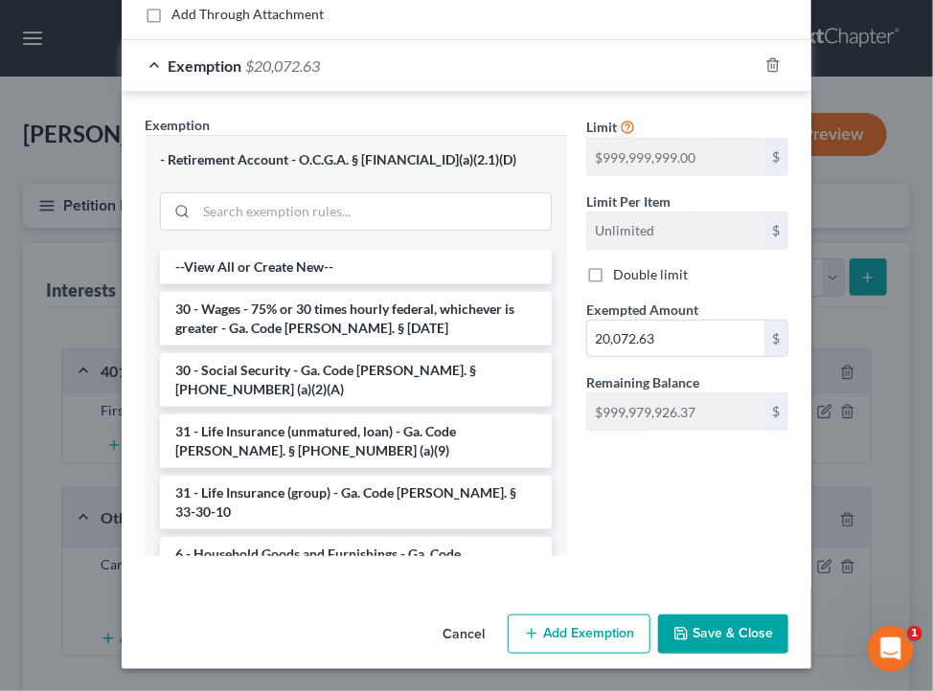
click at [720, 617] on button "Save & Close" at bounding box center [723, 635] width 130 height 40
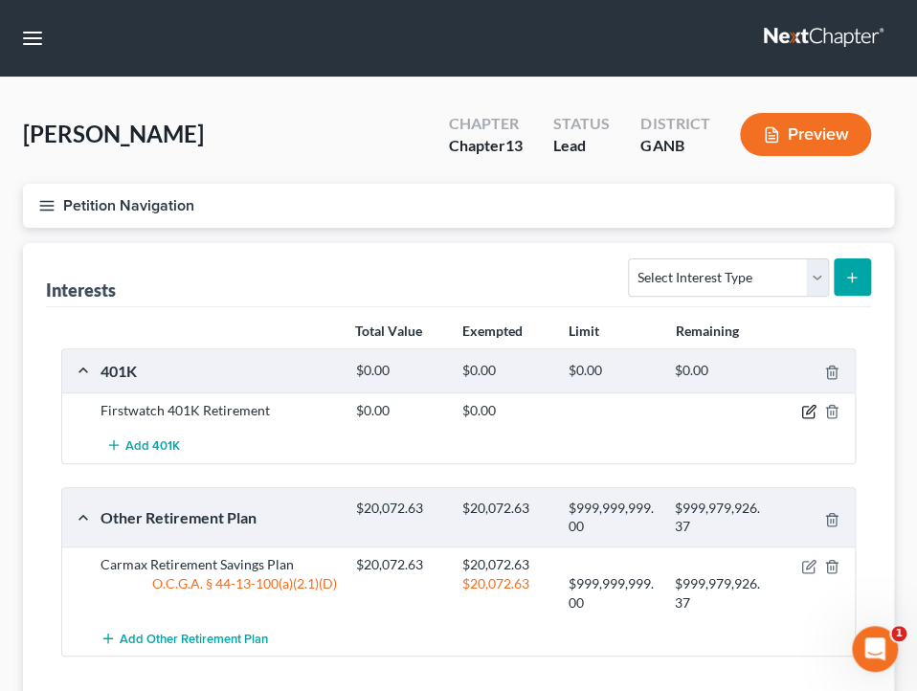
click at [806, 410] on icon "button" at bounding box center [810, 410] width 9 height 9
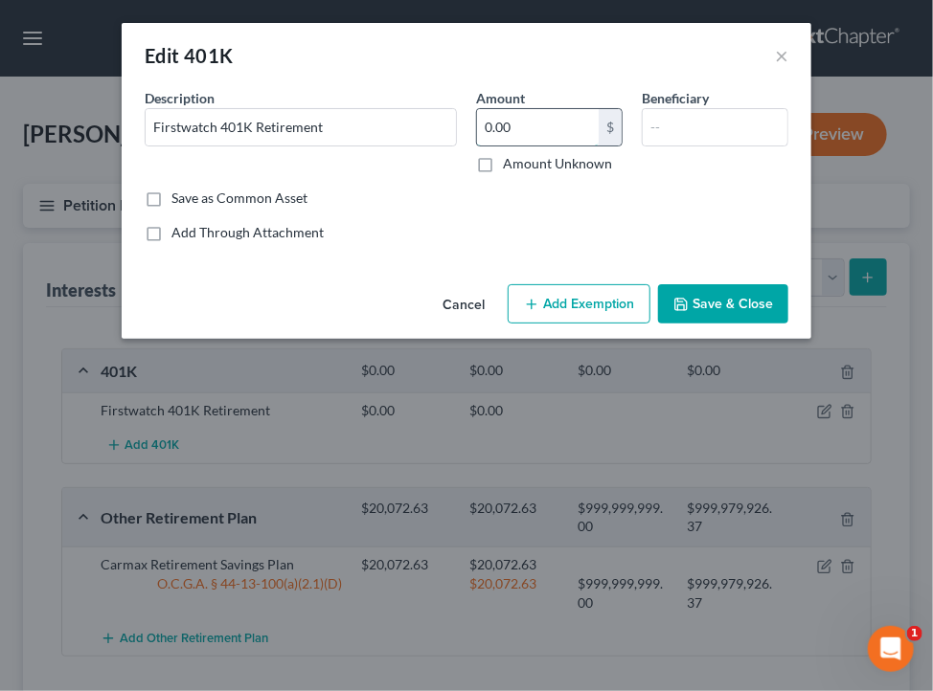
click at [544, 139] on input "0.00" at bounding box center [538, 127] width 122 height 36
type input "6,548.30"
click at [575, 301] on button "Add Exemption" at bounding box center [579, 304] width 143 height 40
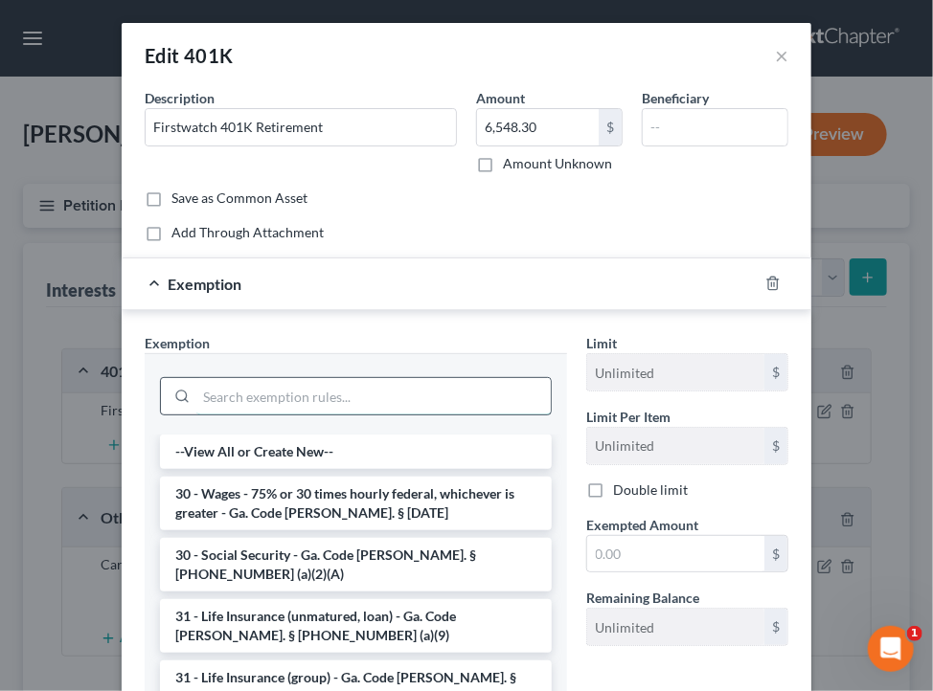
click at [314, 395] on input "search" at bounding box center [373, 396] width 354 height 36
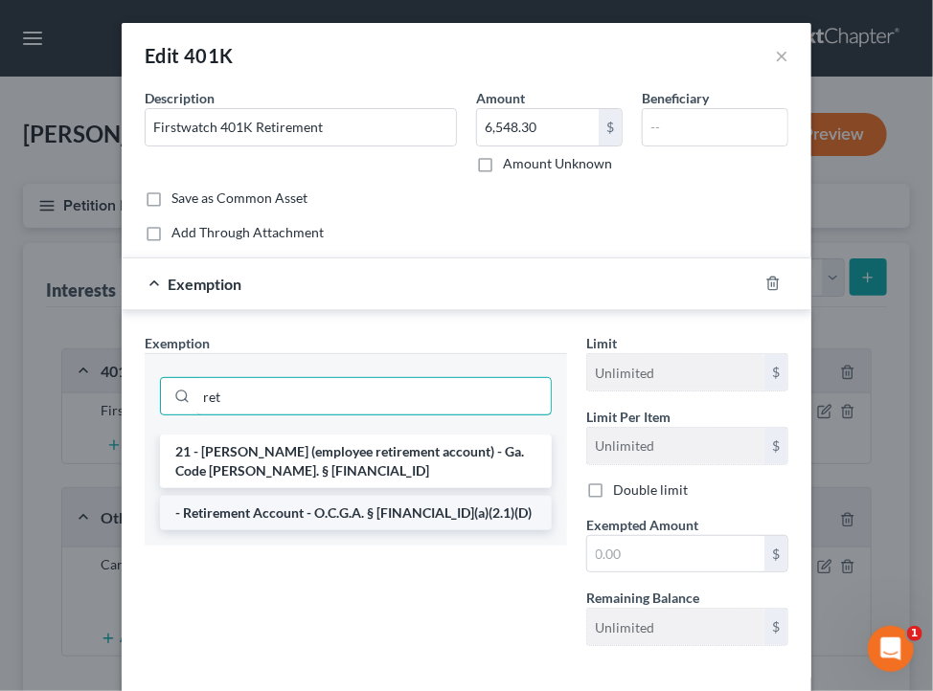
type input "ret"
click at [295, 526] on li "- Retirement Account - O.C.G.A. § 44-13-100(a)(2.1)(D)" at bounding box center [356, 513] width 392 height 34
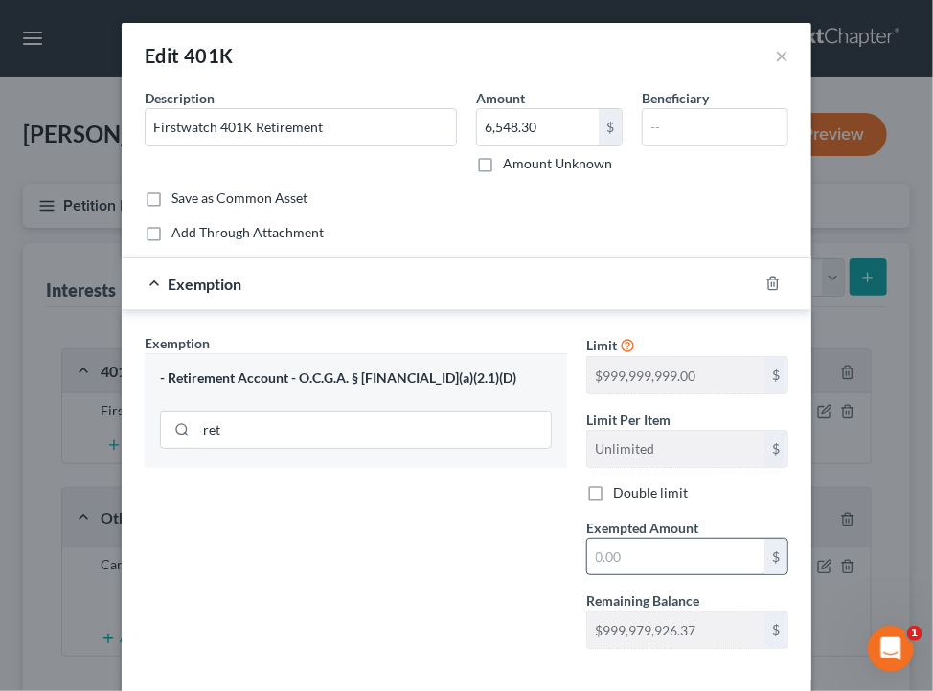
click at [677, 554] on input "text" at bounding box center [675, 557] width 177 height 36
type input "6,548.30"
click at [621, 284] on div "Exemption $6,548.30" at bounding box center [440, 284] width 636 height 51
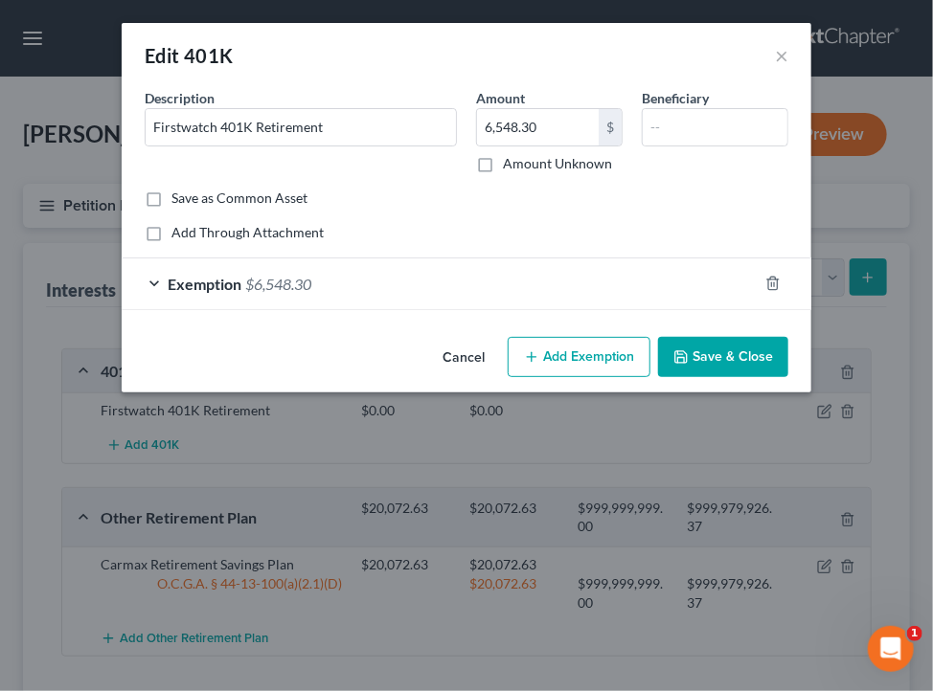
click at [752, 344] on button "Save & Close" at bounding box center [723, 357] width 130 height 40
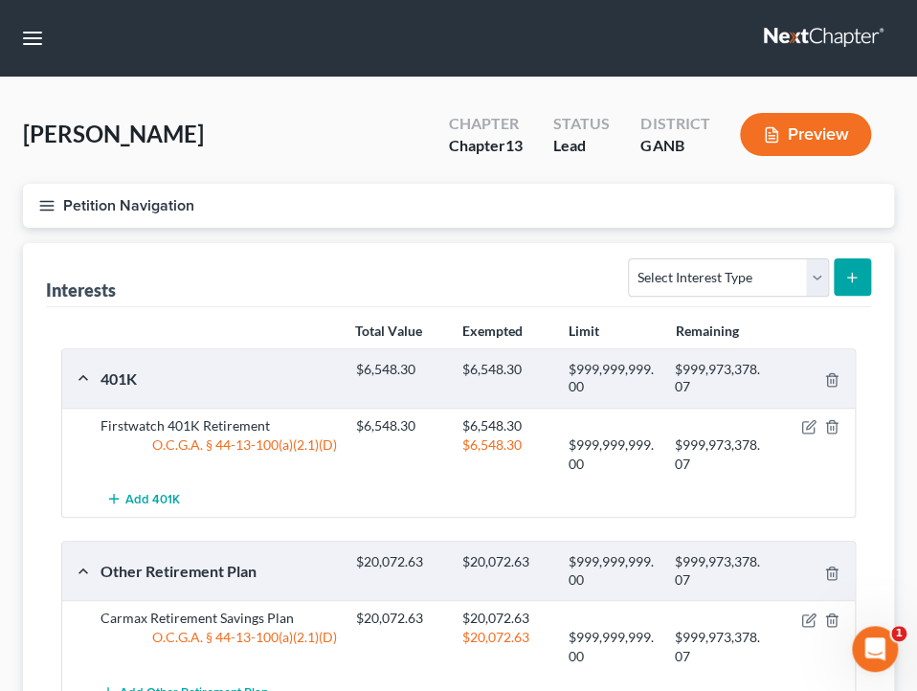
click at [517, 195] on button "Petition Navigation" at bounding box center [458, 206] width 871 height 44
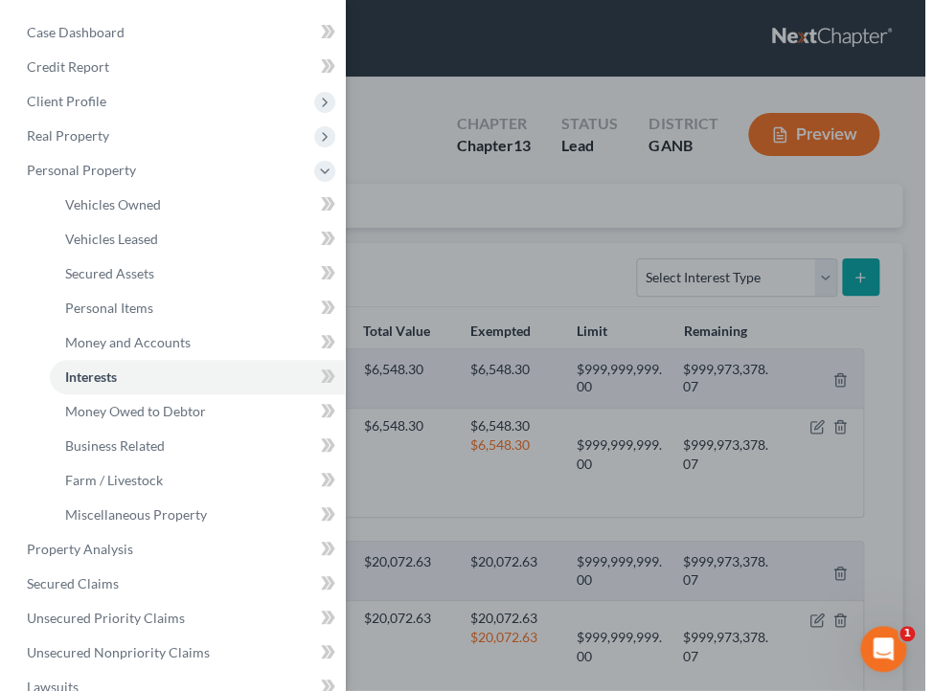
scroll to position [408, 0]
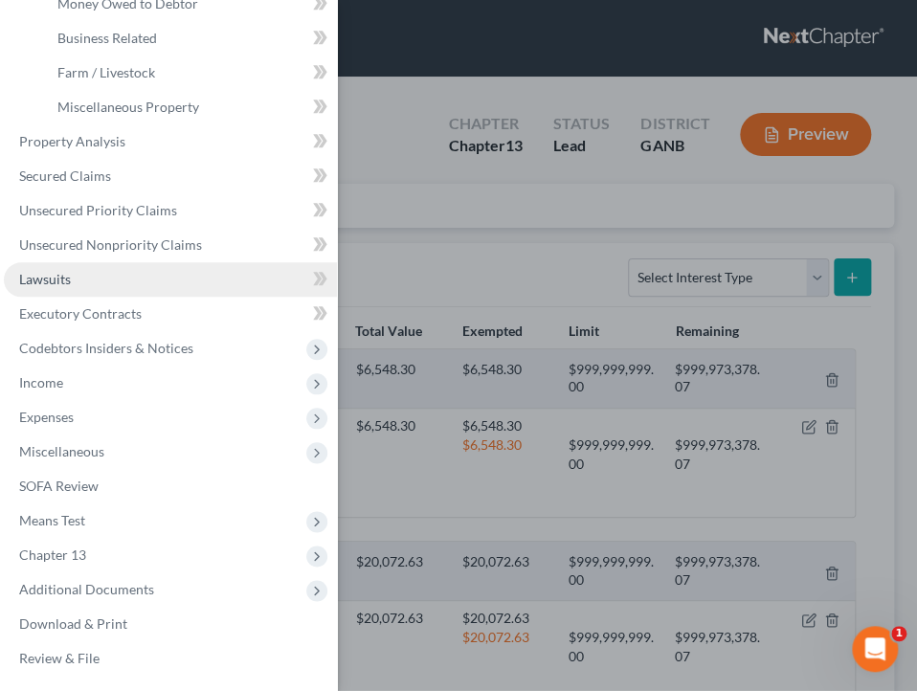
click at [106, 280] on link "Lawsuits" at bounding box center [170, 279] width 333 height 34
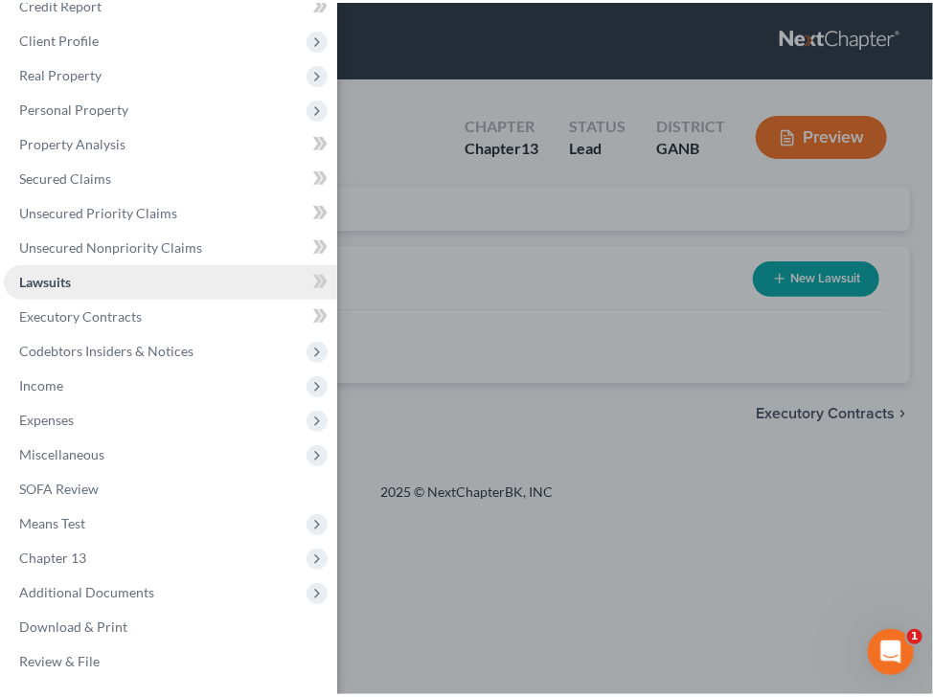
scroll to position [63, 0]
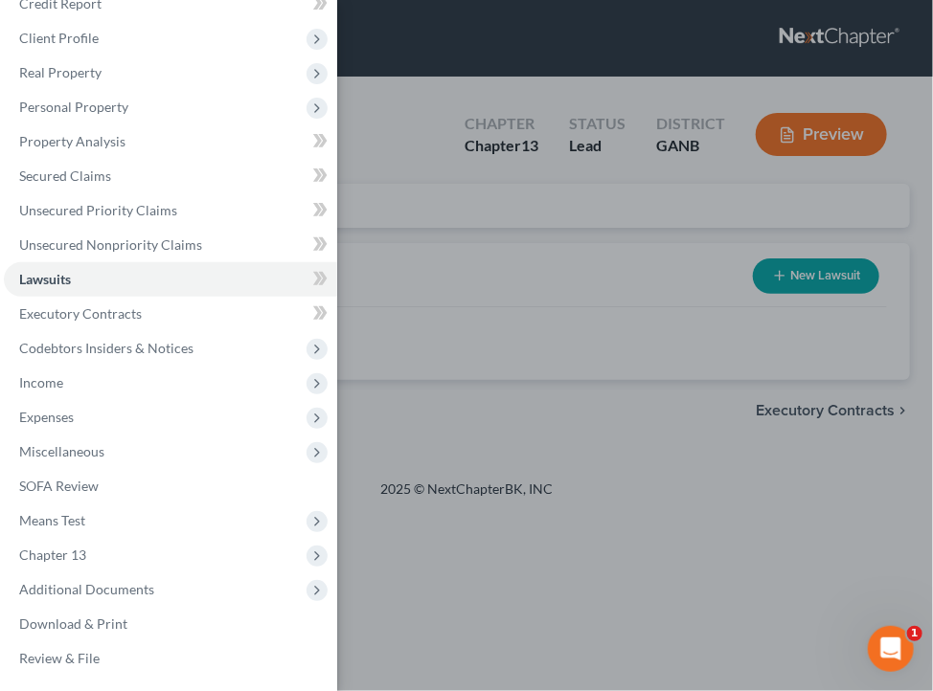
click at [604, 200] on div "Case Dashboard Payments Invoices Payments Payments Credit Report Client Profile" at bounding box center [466, 345] width 933 height 691
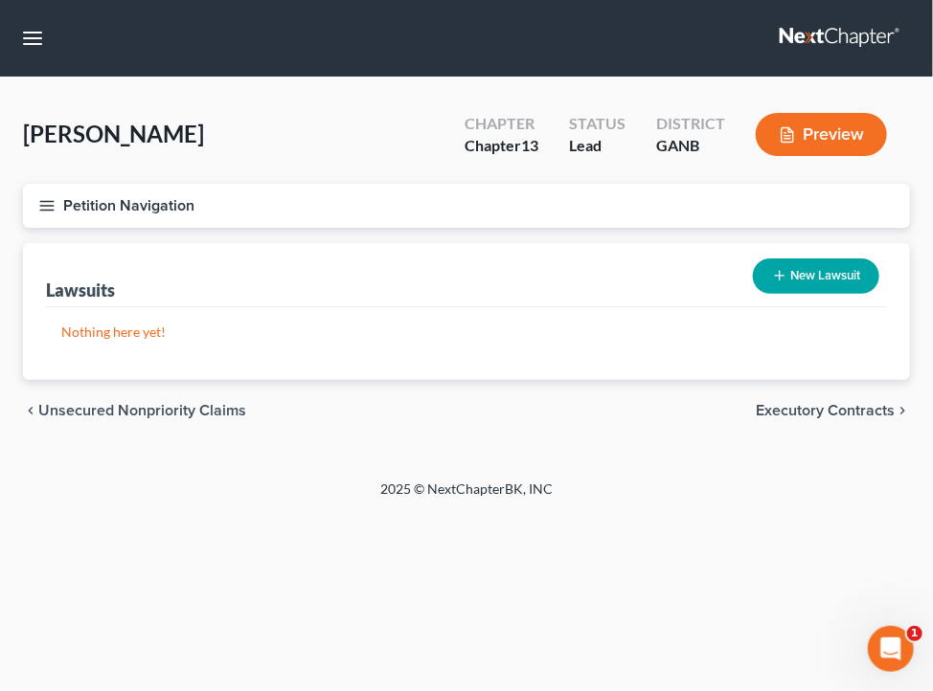
click at [824, 270] on button "New Lawsuit" at bounding box center [816, 276] width 126 height 35
select select "0"
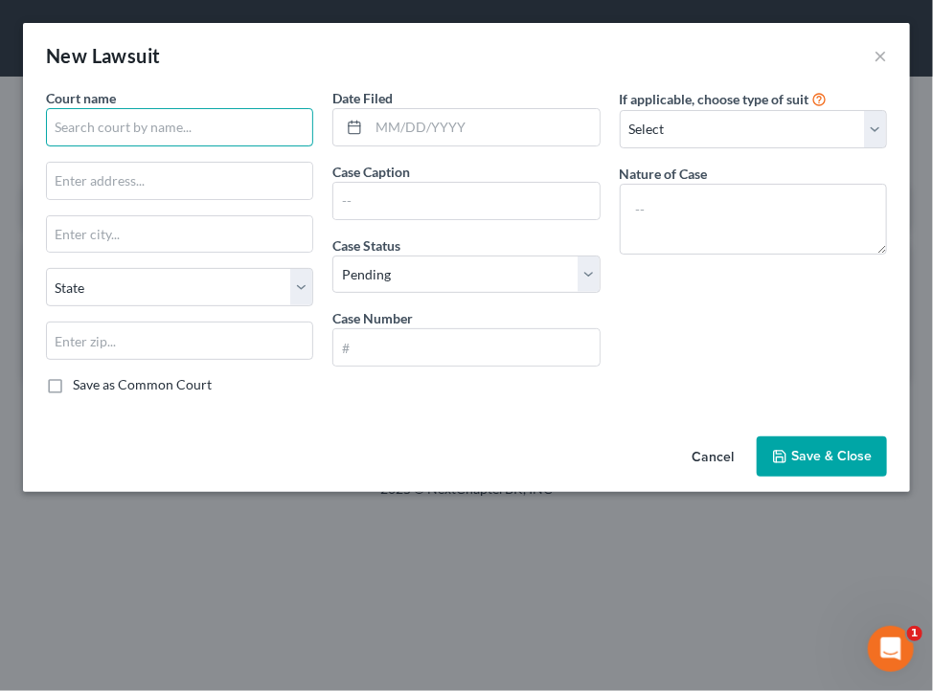
click at [282, 134] on input "text" at bounding box center [179, 127] width 267 height 38
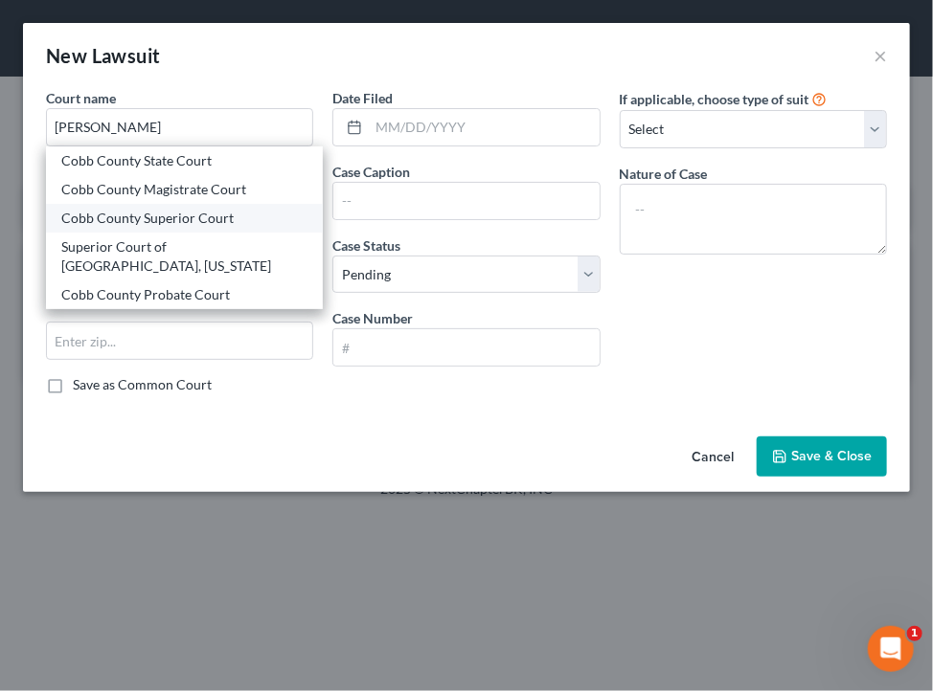
click at [249, 215] on div "Cobb County Superior Court" at bounding box center [184, 218] width 246 height 19
type input "Cobb County Superior Court"
type input "70 Haynes Street"
type input "Marietta"
select select "10"
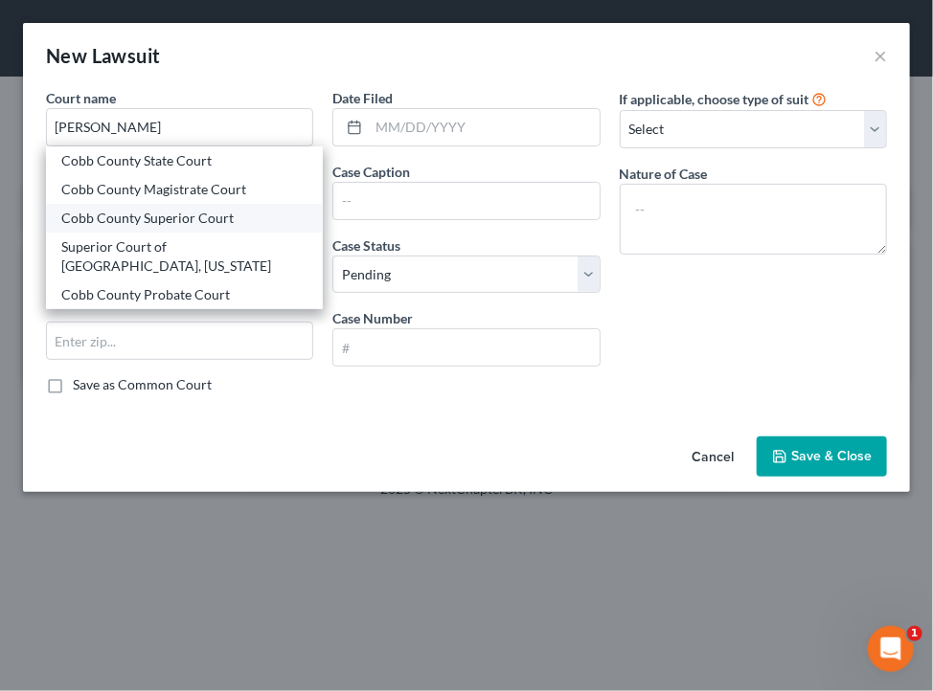
type input "30090"
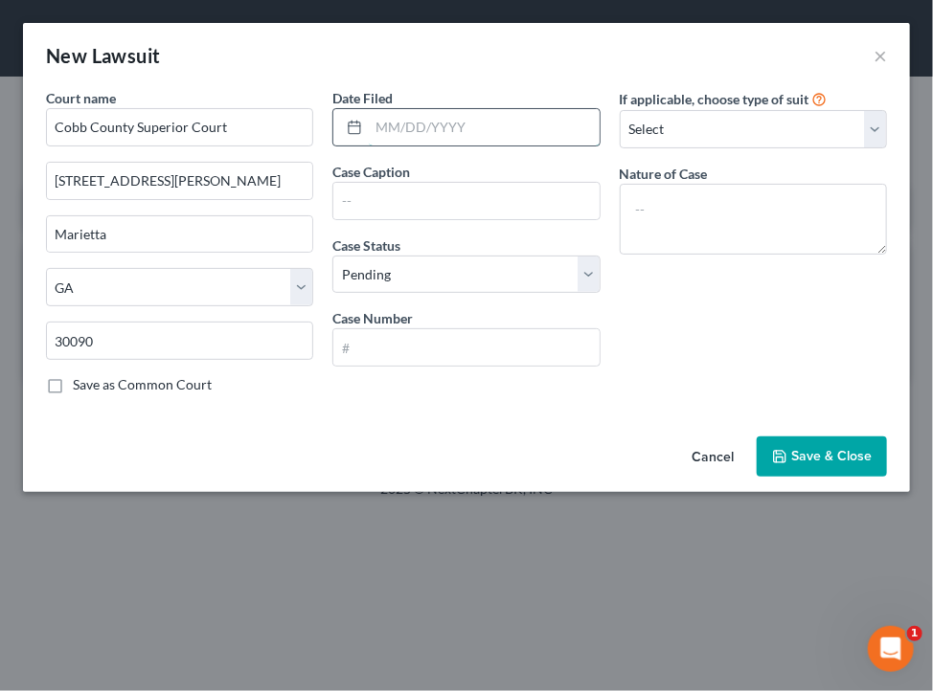
click at [417, 132] on input "text" at bounding box center [484, 127] width 230 height 36
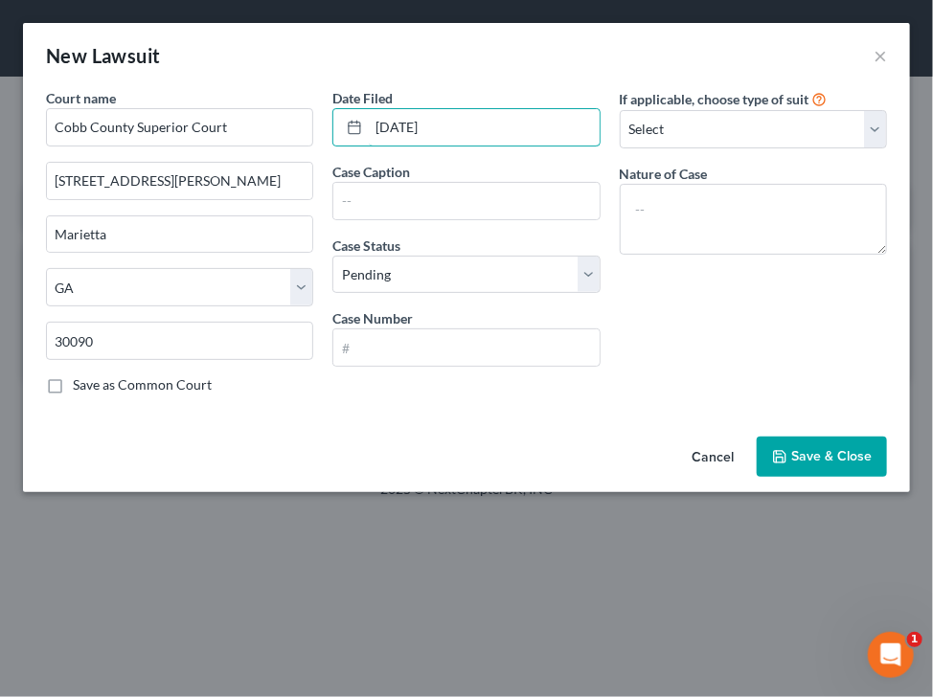
type input "05/27/2025"
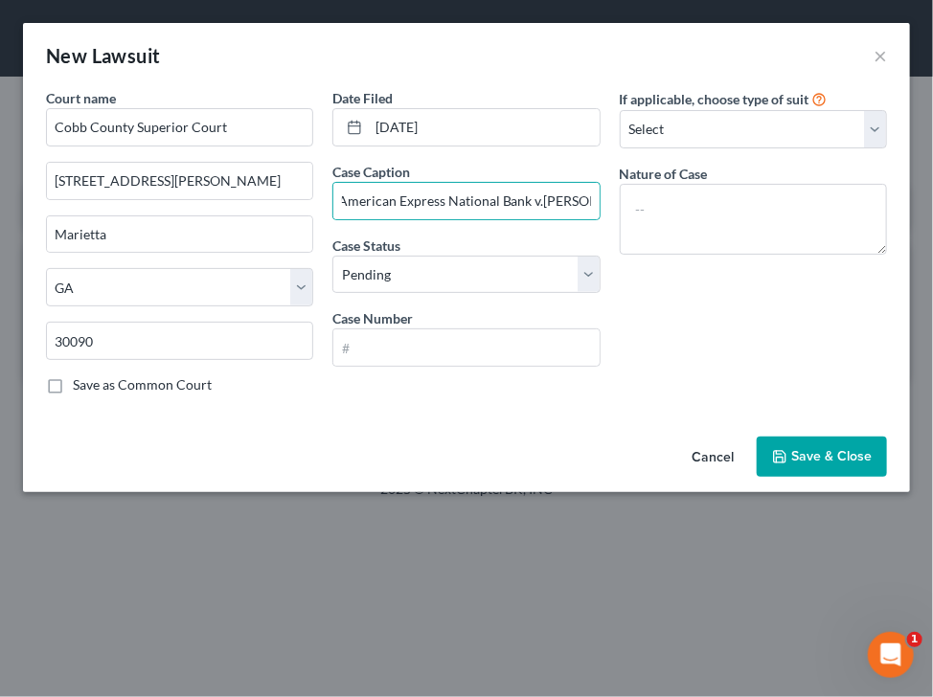
scroll to position [0, 0]
click at [544, 195] on input "American Express National Bank v.Mitzi Iha" at bounding box center [465, 201] width 265 height 36
type input "American Express National Bank v. Mitzi IhaIha aka Mitzi Iha"
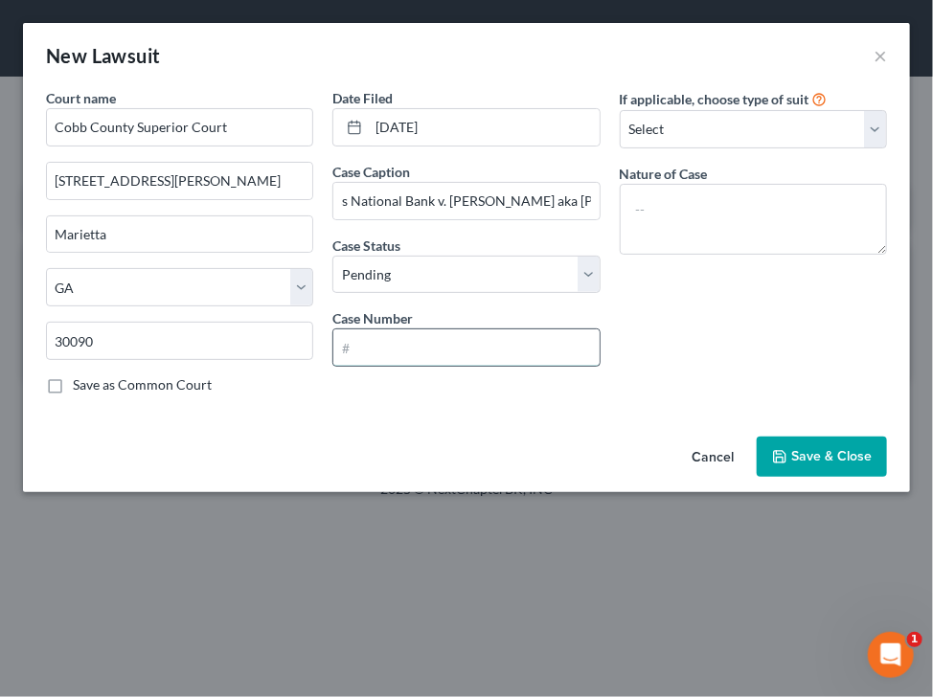
click at [542, 349] on input "text" at bounding box center [465, 347] width 265 height 36
type input "25CV03937"
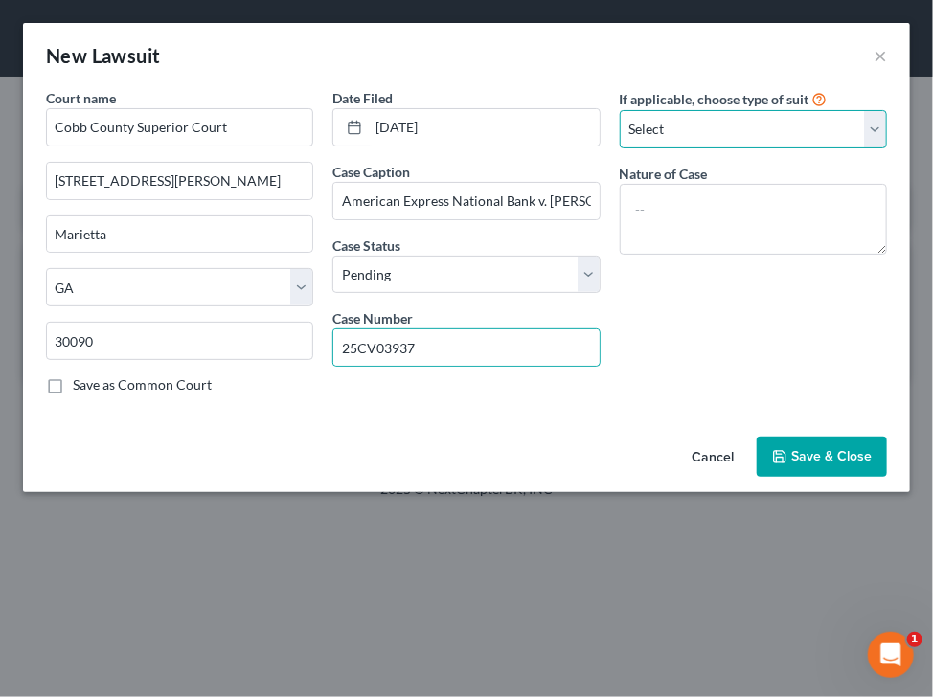
click at [684, 123] on select "Select Repossession Garnishment Foreclosure Attached, Seized, Or Levied Other" at bounding box center [753, 129] width 267 height 38
click at [620, 110] on select "Select Repossession Garnishment Foreclosure Attached, Seized, Or Levied Other" at bounding box center [753, 129] width 267 height 38
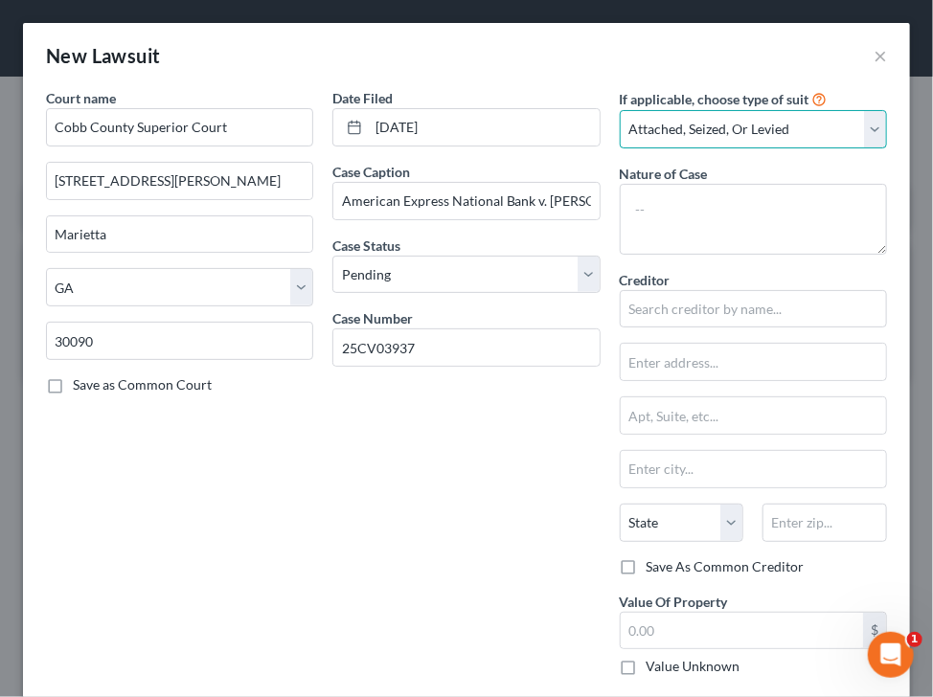
drag, startPoint x: 672, startPoint y: 119, endPoint x: 672, endPoint y: 136, distance: 17.2
click at [672, 124] on select "Select Repossession Garnishment Foreclosure Attached, Seized, Or Levied Other" at bounding box center [753, 129] width 267 height 38
select select "4"
click at [620, 110] on select "Select Repossession Garnishment Foreclosure Attached, Seized, Or Levied Other" at bounding box center [753, 129] width 267 height 38
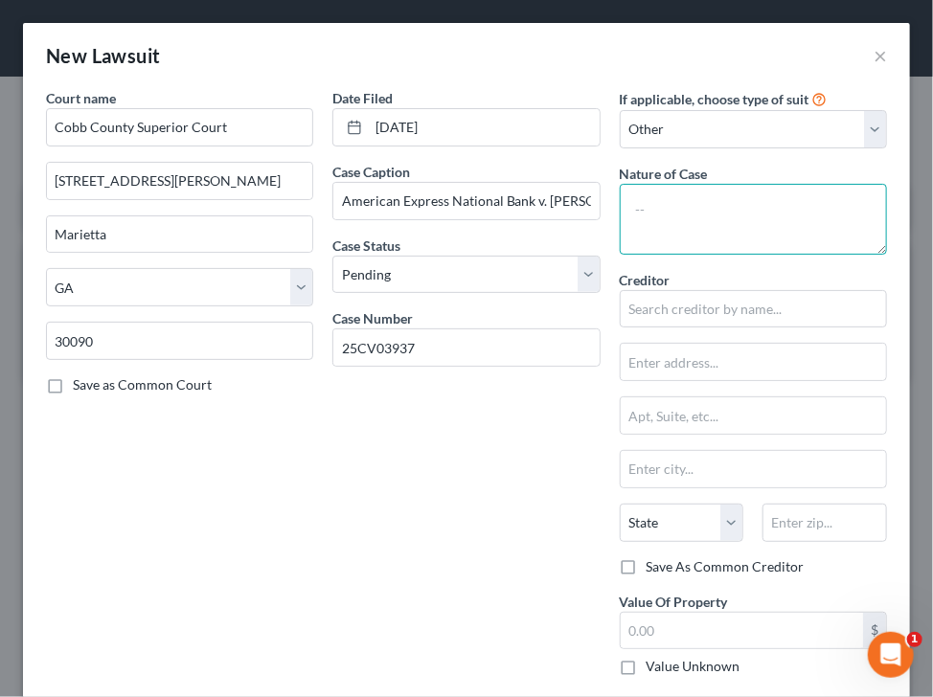
click at [666, 218] on textarea at bounding box center [753, 219] width 267 height 71
type textarea "Breach of Contract"
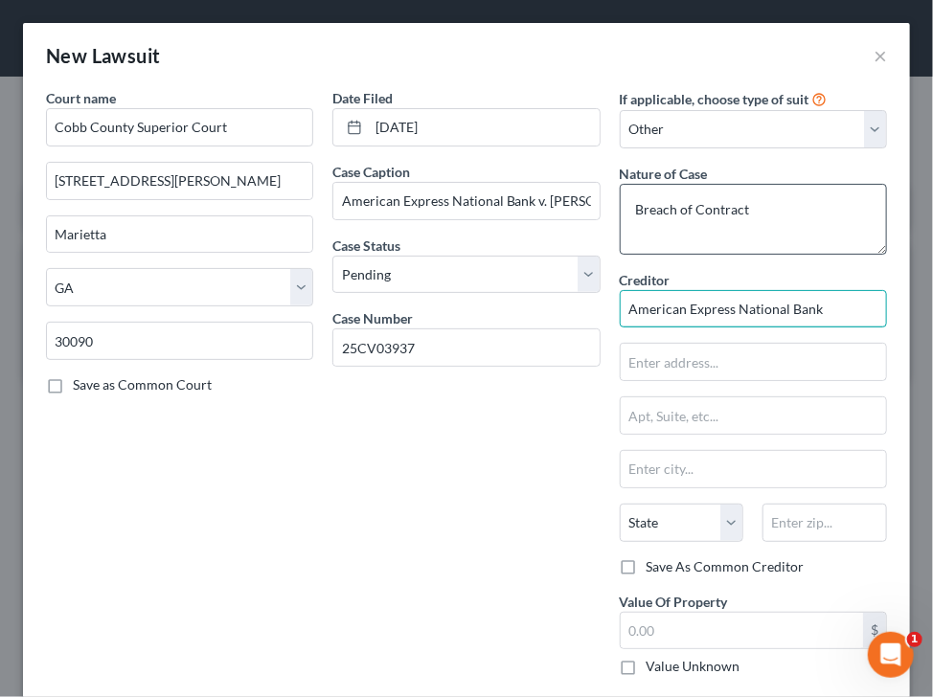
type input "American Express National Bank"
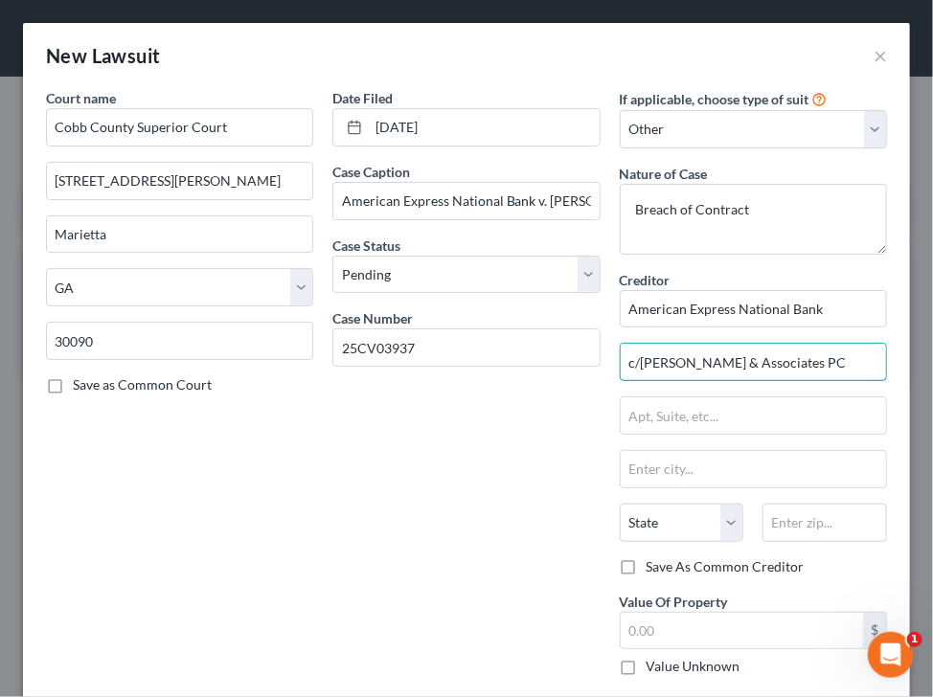
type input "c/o Zwicker & Associates PC"
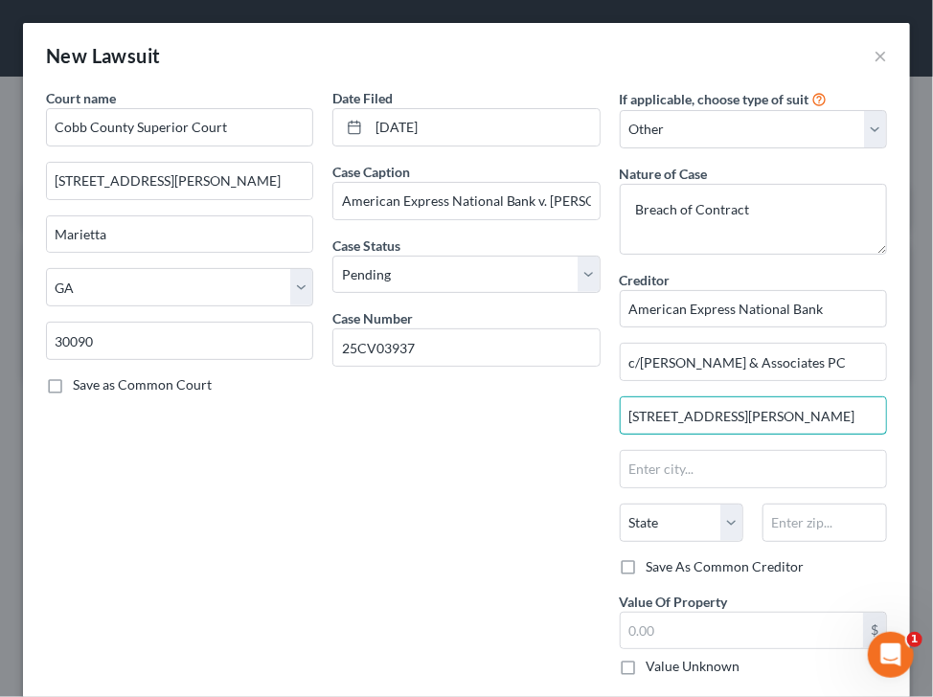
type input "3505 Koger Blvd, Suite 125"
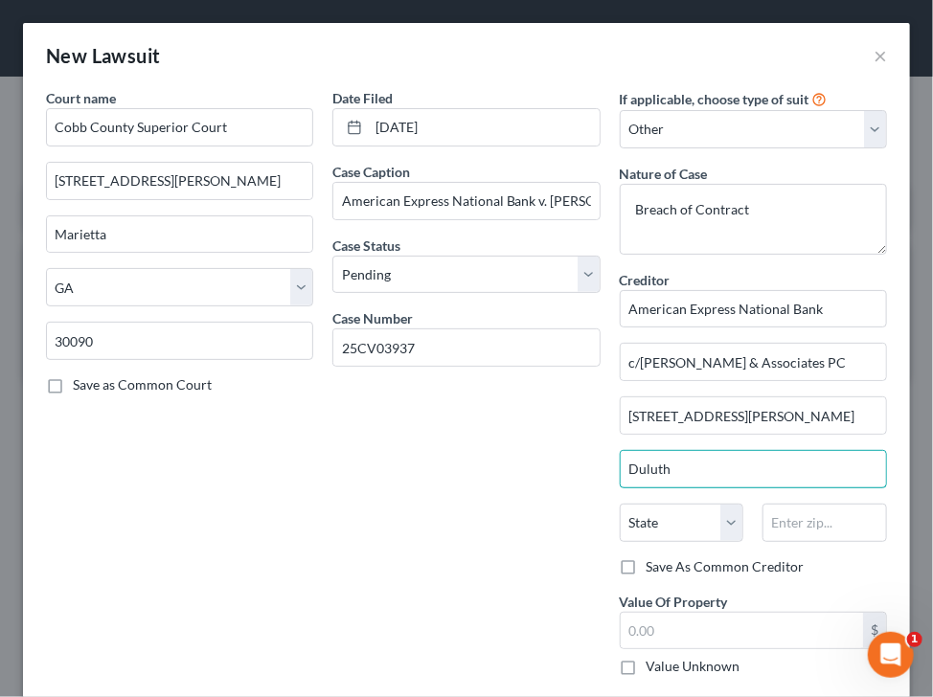
type input "Duluth"
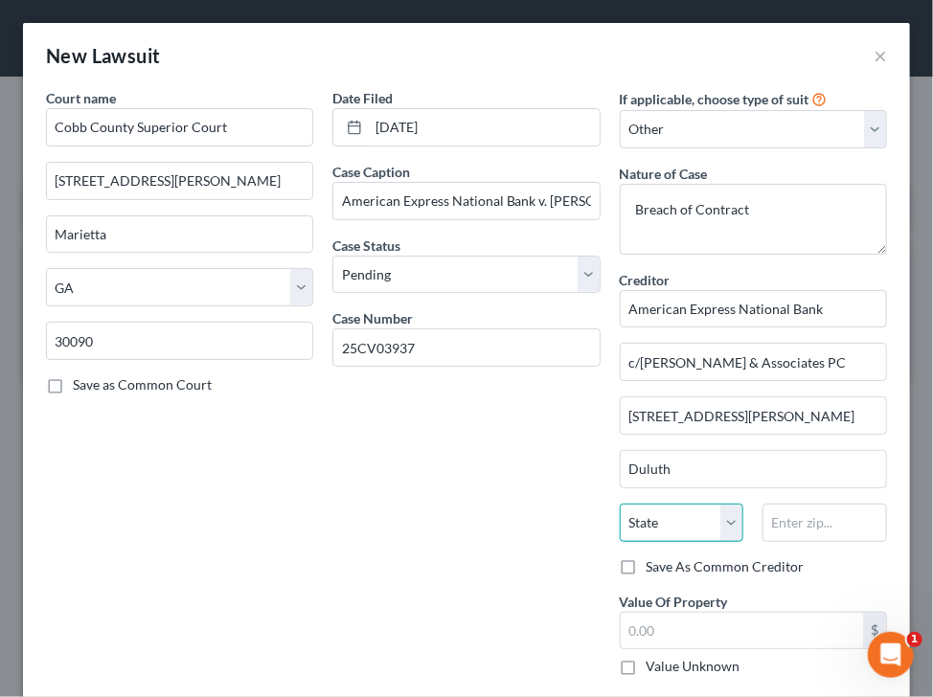
select select "10"
type input "30096"
click at [679, 563] on label "Save As Common Creditor" at bounding box center [725, 566] width 158 height 19
click at [666, 563] on input "Save As Common Creditor" at bounding box center [660, 563] width 12 height 12
checkbox input "true"
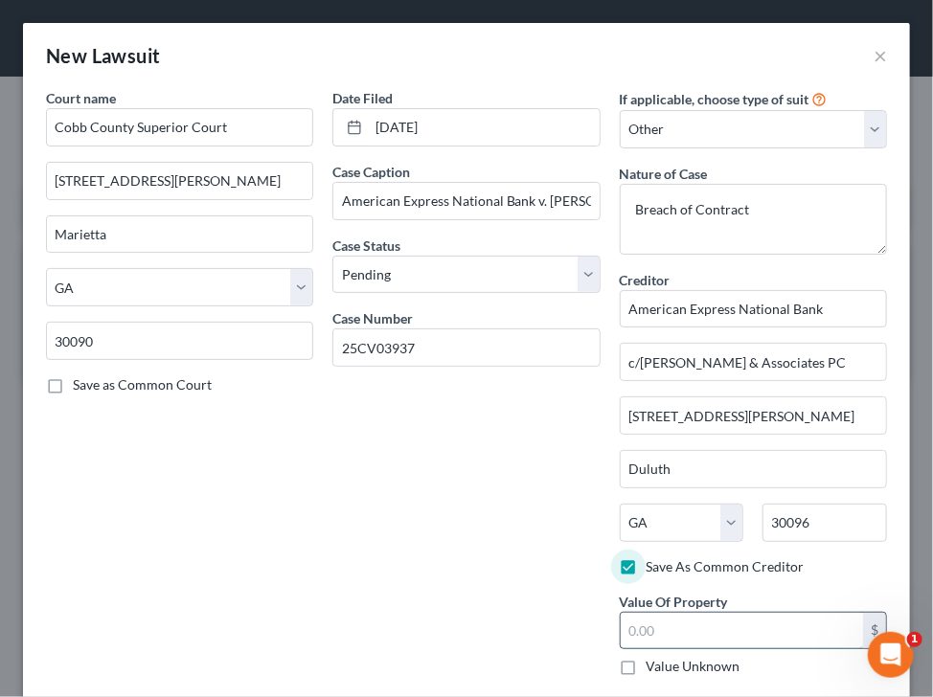
click at [660, 619] on input "text" at bounding box center [742, 631] width 242 height 36
click at [751, 628] on input "9,831.85" at bounding box center [742, 631] width 242 height 36
type input "9,831.85"
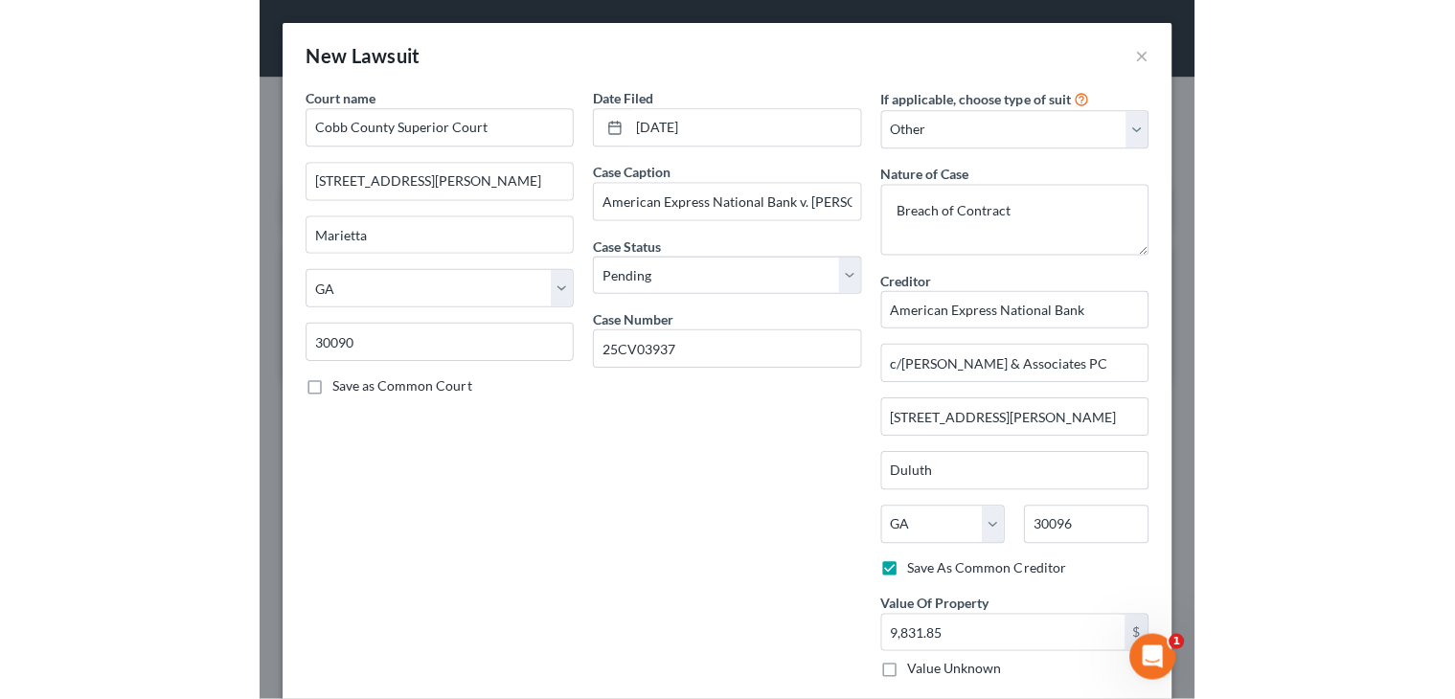
scroll to position [97, 0]
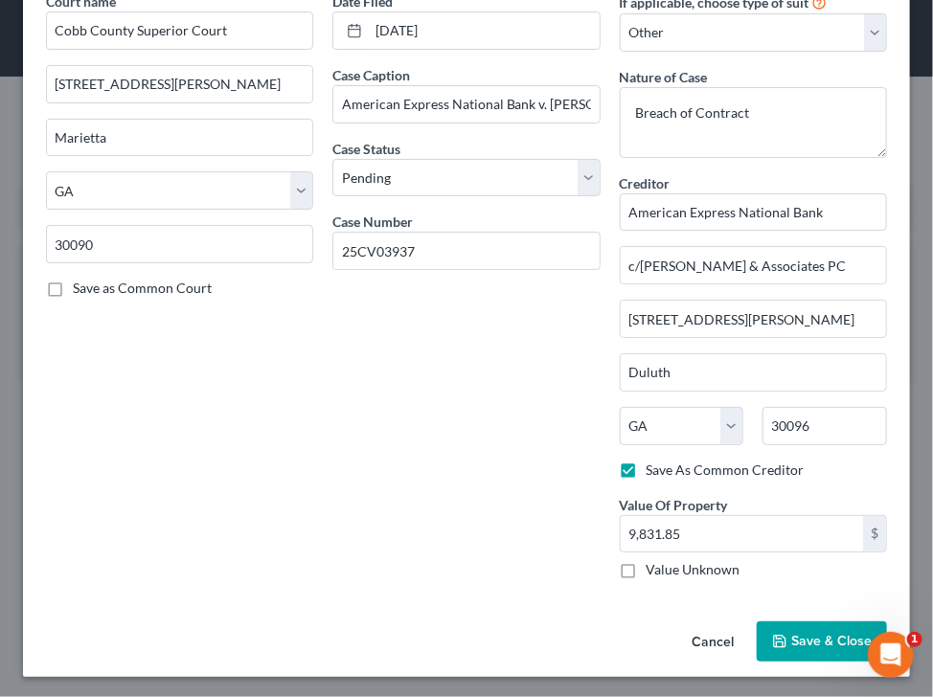
click at [807, 621] on button "Save & Close" at bounding box center [821, 641] width 130 height 40
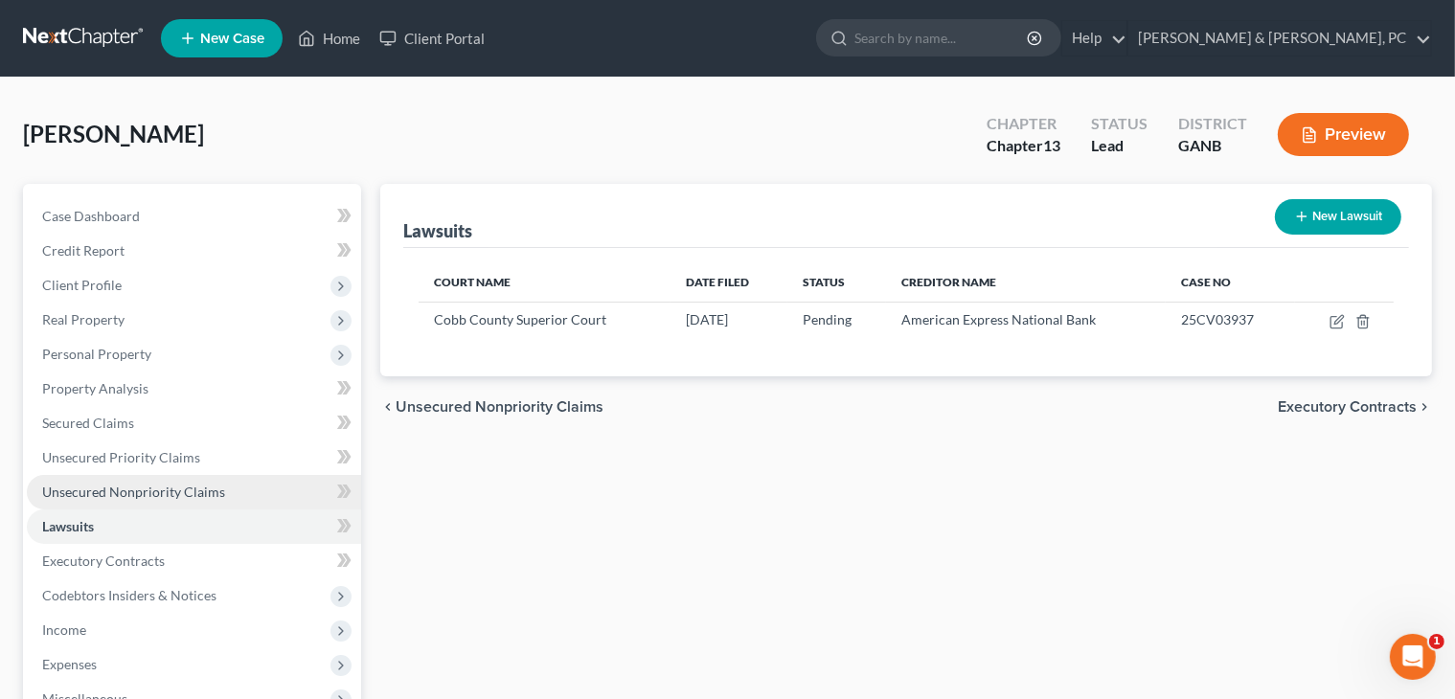
click at [176, 489] on span "Unsecured Nonpriority Claims" at bounding box center [133, 492] width 183 height 16
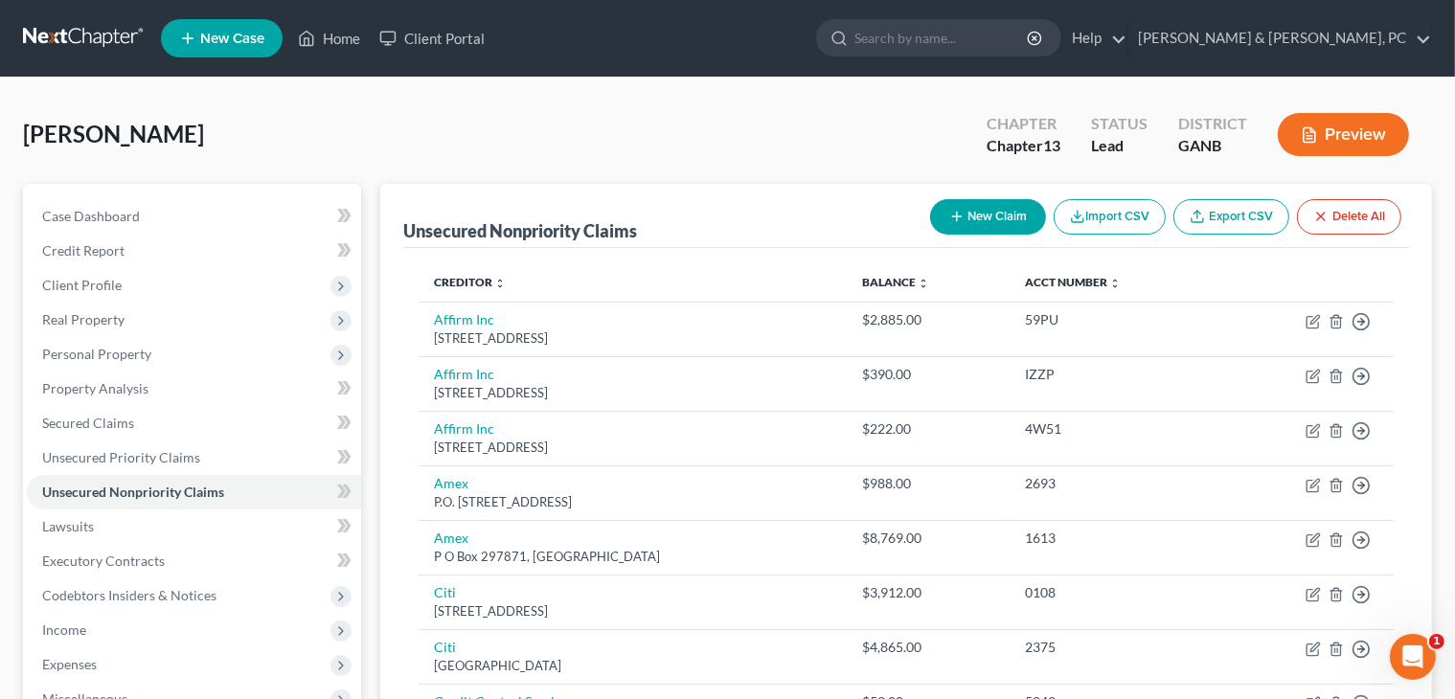
click at [996, 214] on button "New Claim" at bounding box center [988, 216] width 116 height 35
select select "0"
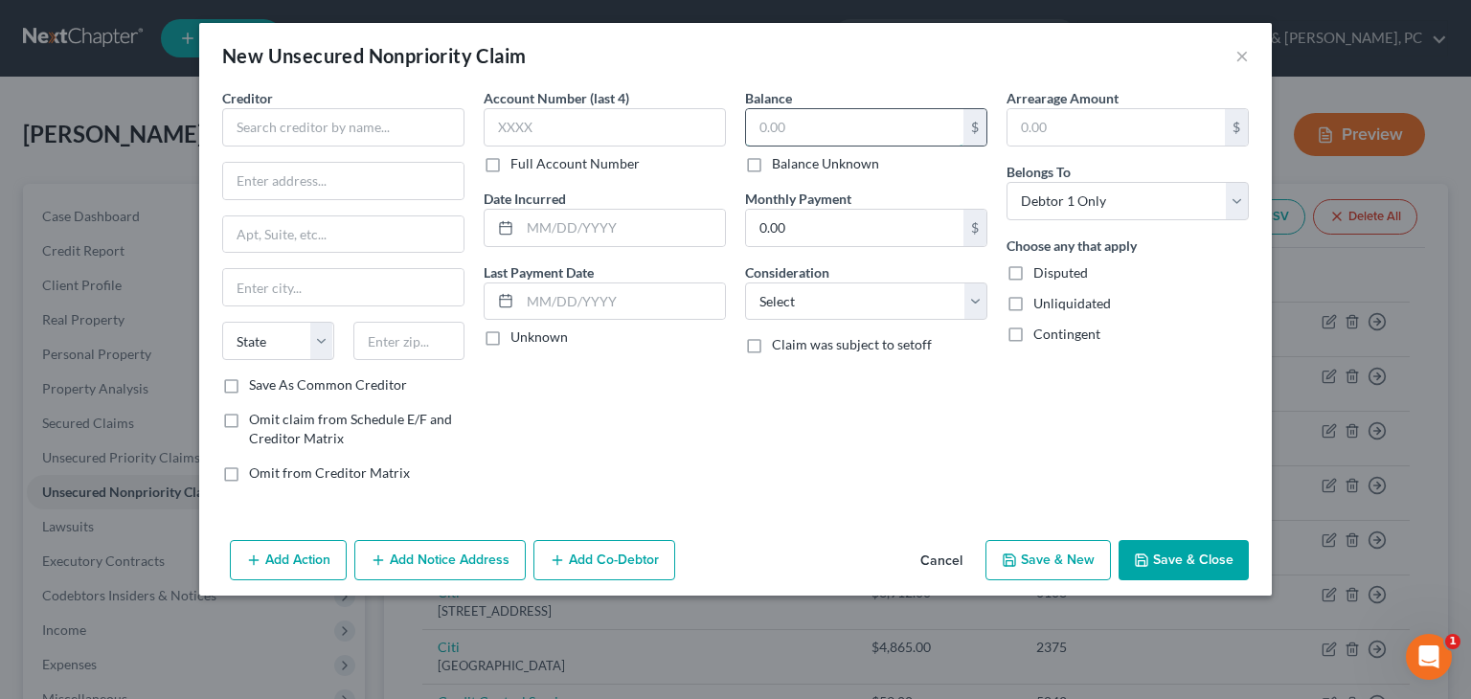
click at [784, 128] on input "text" at bounding box center [854, 127] width 217 height 36
paste input "9,831.85"
type input "9,831.85"
click at [575, 132] on input "text" at bounding box center [605, 127] width 242 height 38
type input "5002"
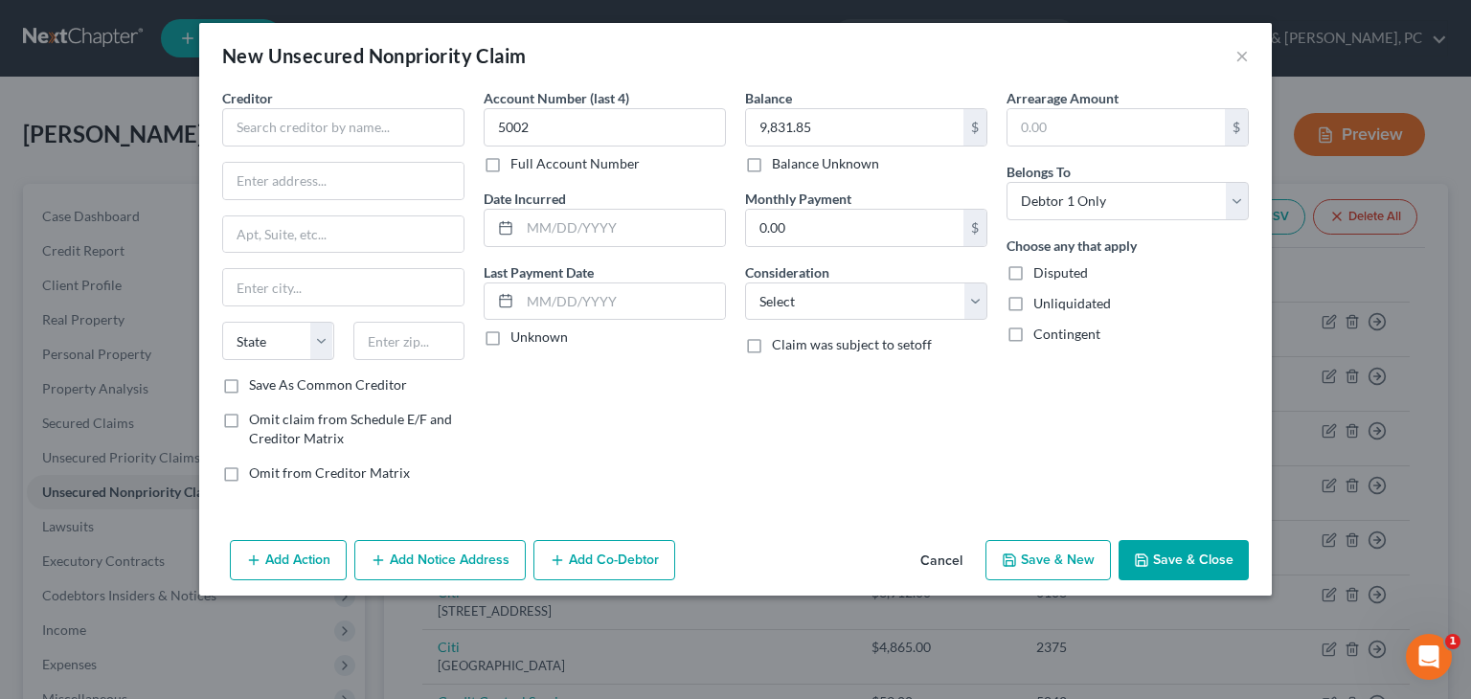
click at [357, 104] on div "Creditor *" at bounding box center [343, 117] width 242 height 58
click at [357, 123] on input "text" at bounding box center [343, 127] width 242 height 38
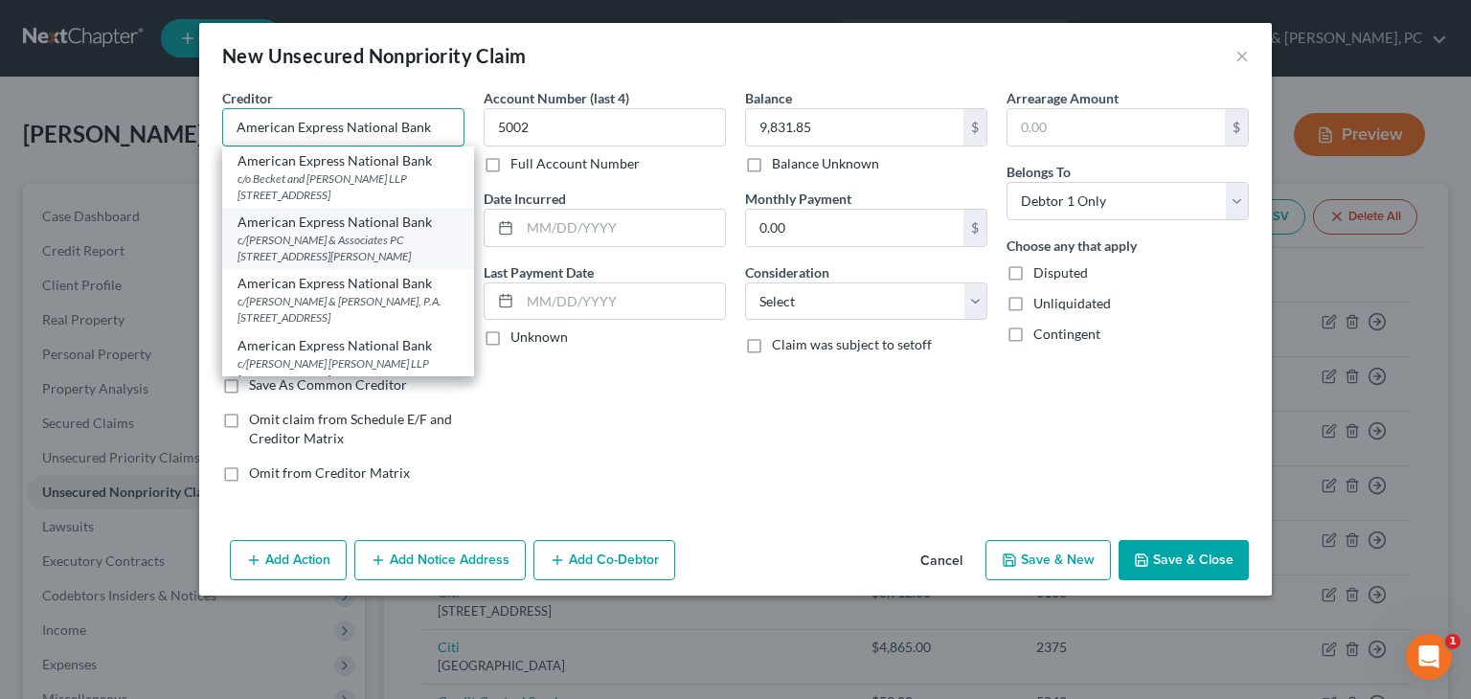
type input "American Express National Bank"
click at [366, 232] on div "c/o Zwicker & Associates PC 3505 Koger Blvd Suite 125, Duluth, GA 30096" at bounding box center [347, 248] width 221 height 33
type input "c/o Zwicker & Associates PC"
type input "3505 Koger Blvd Suite 125"
type input "Duluth"
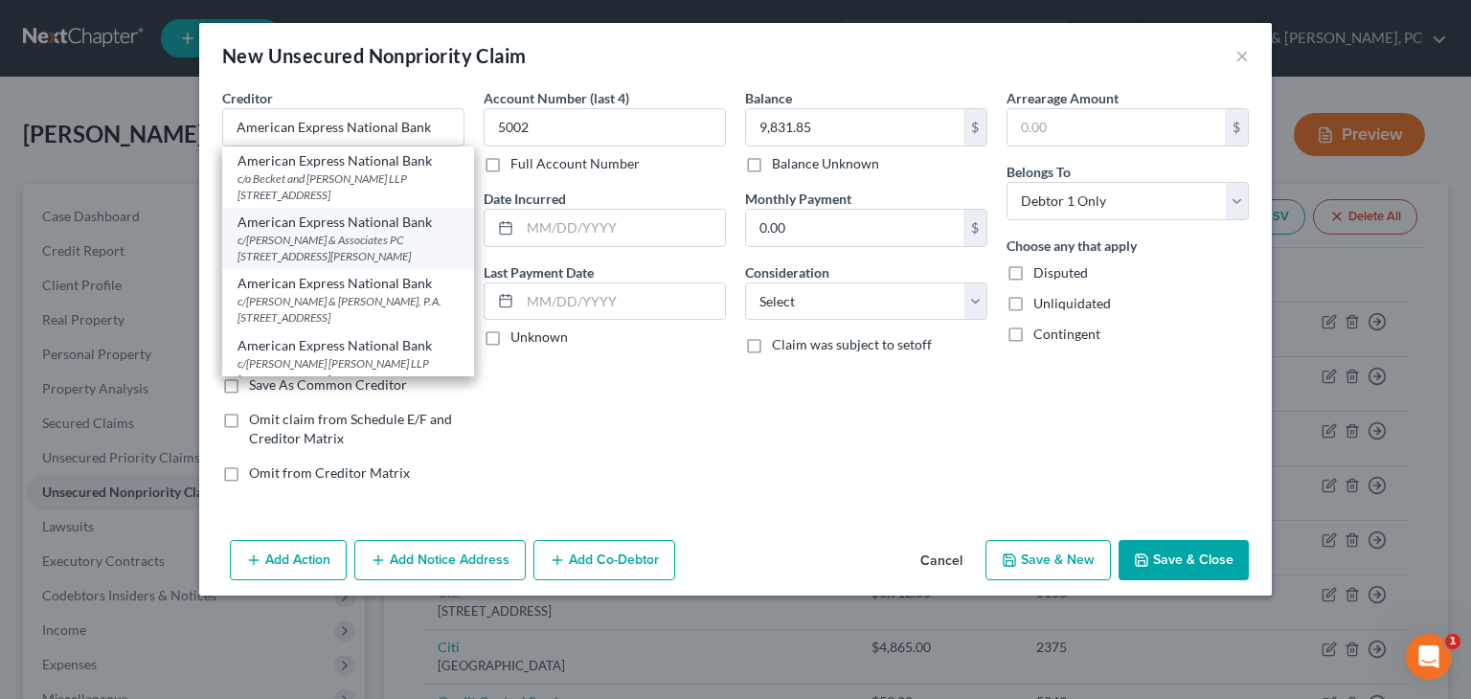
select select "10"
type input "30096"
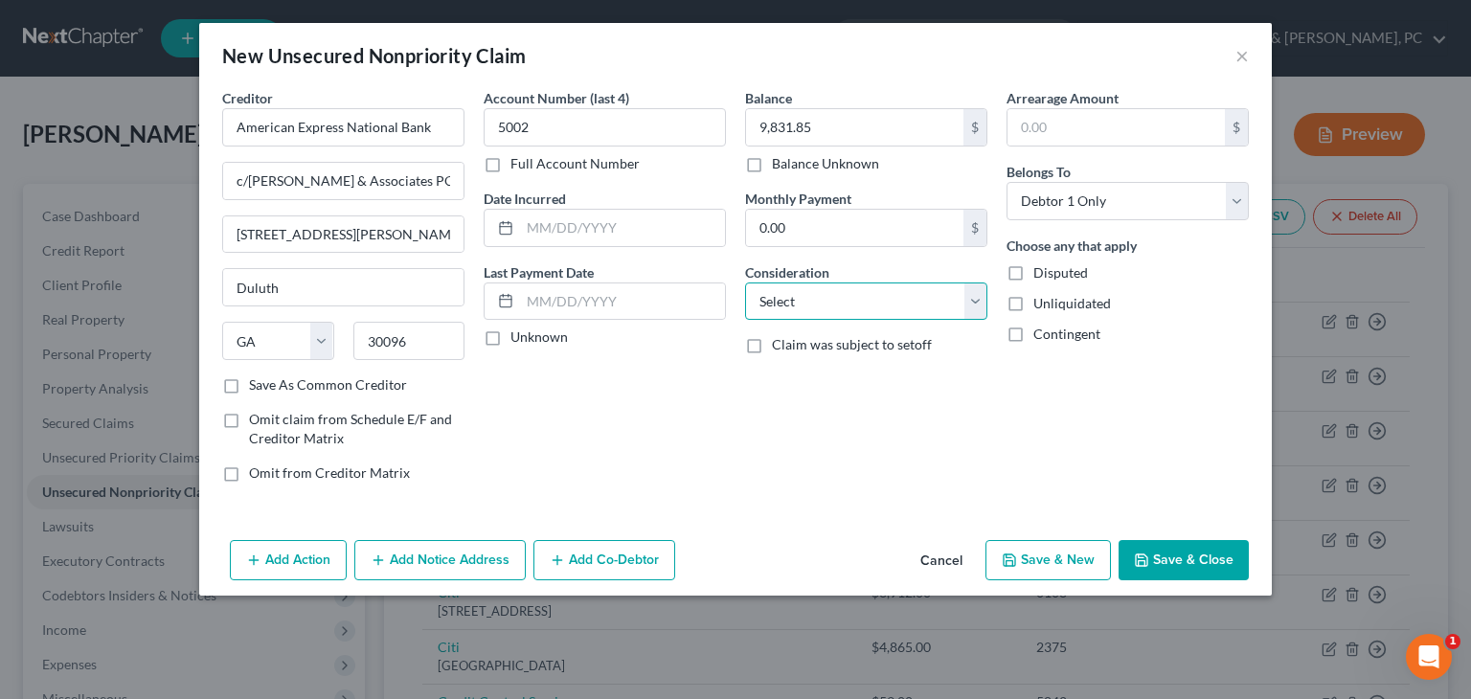
click at [821, 301] on select "Select Cable / Satellite Services Collection Agency Credit Card Debt Debt Couns…" at bounding box center [866, 301] width 242 height 38
select select "14"
click at [745, 282] on select "Select Cable / Satellite Services Collection Agency Credit Card Debt Debt Couns…" at bounding box center [866, 301] width 242 height 38
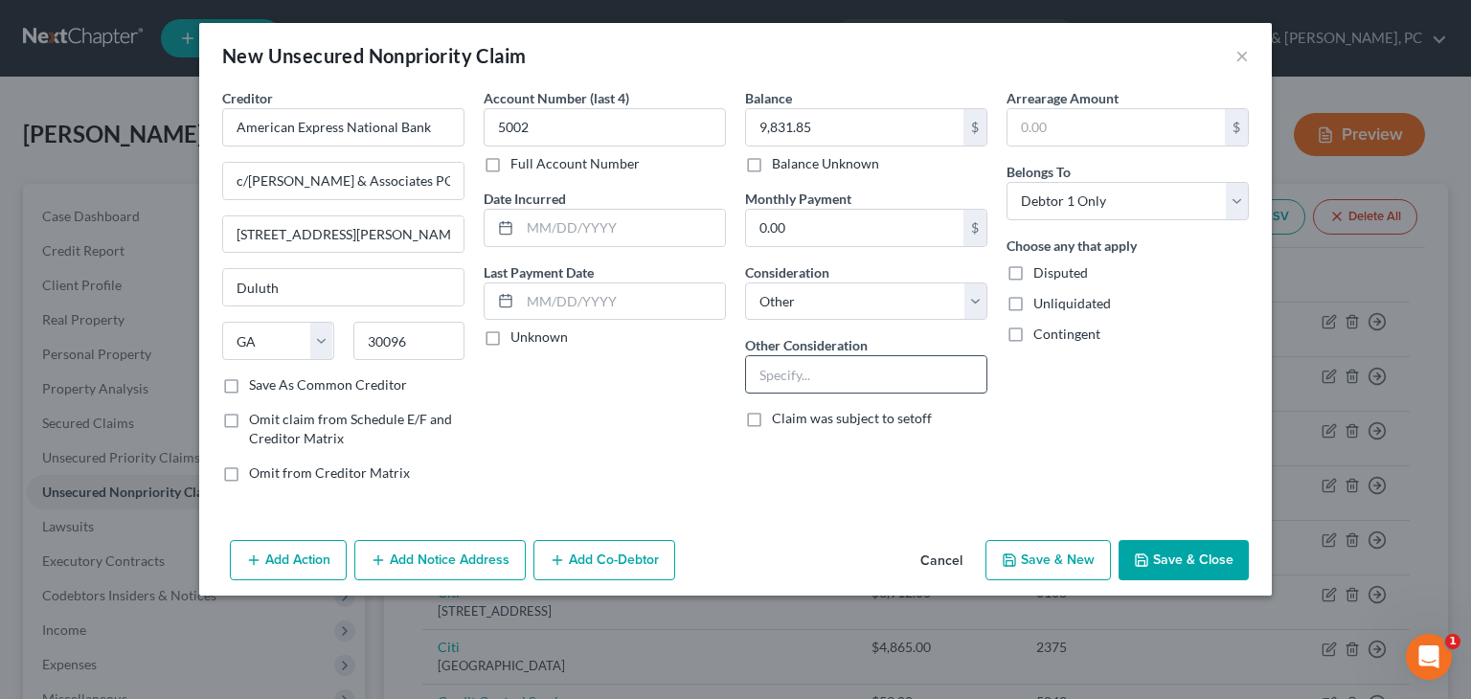
click at [836, 377] on input "text" at bounding box center [866, 374] width 240 height 36
type input "Pending Lawsuit"
click at [1184, 552] on button "Save & Close" at bounding box center [1183, 560] width 130 height 40
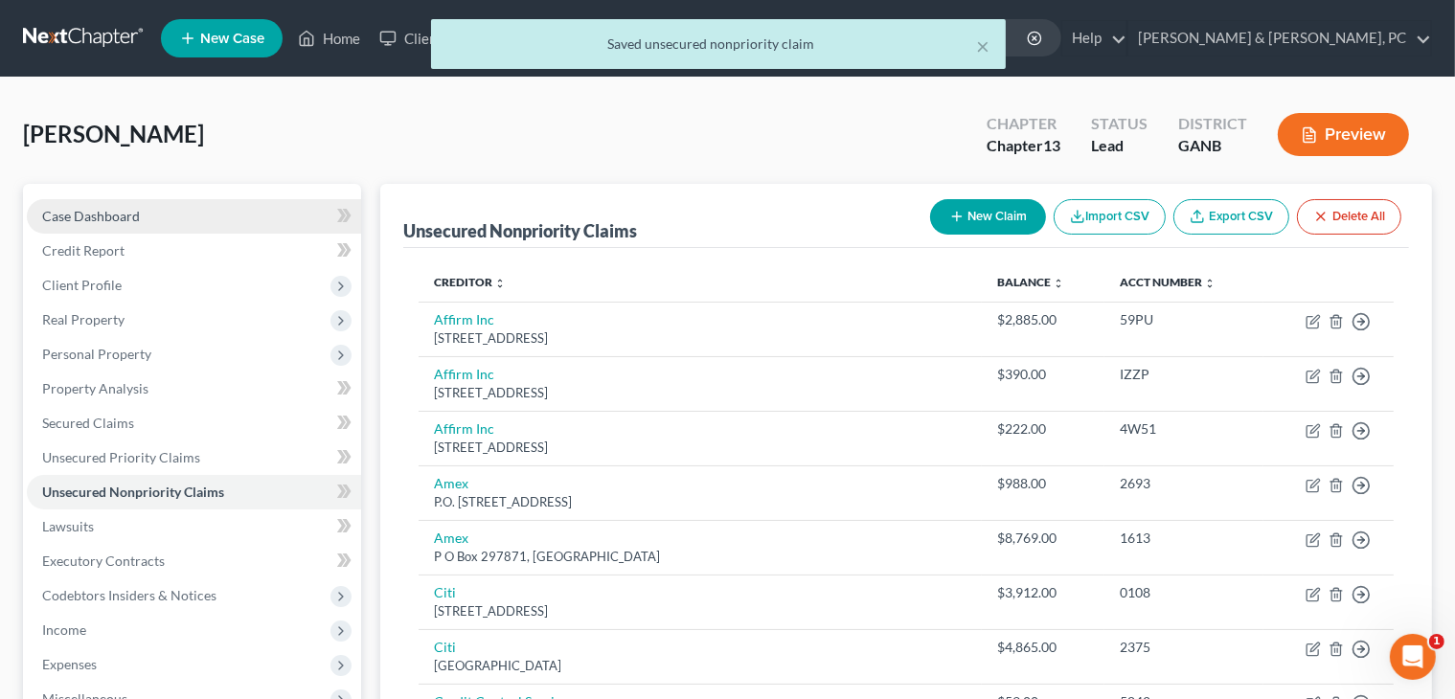
click at [149, 215] on link "Case Dashboard" at bounding box center [194, 216] width 334 height 34
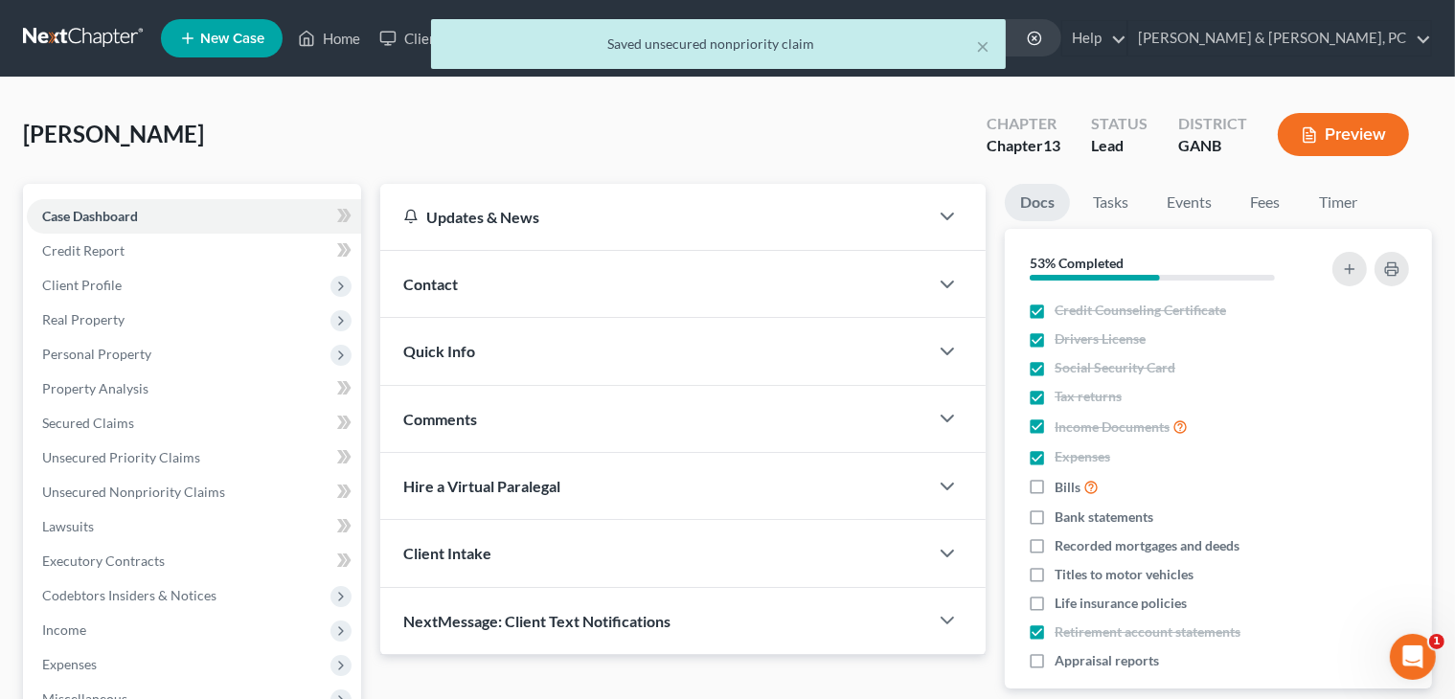
click at [1399, 38] on div "× Saved unsecured nonpriority claim" at bounding box center [717, 48] width 1455 height 59
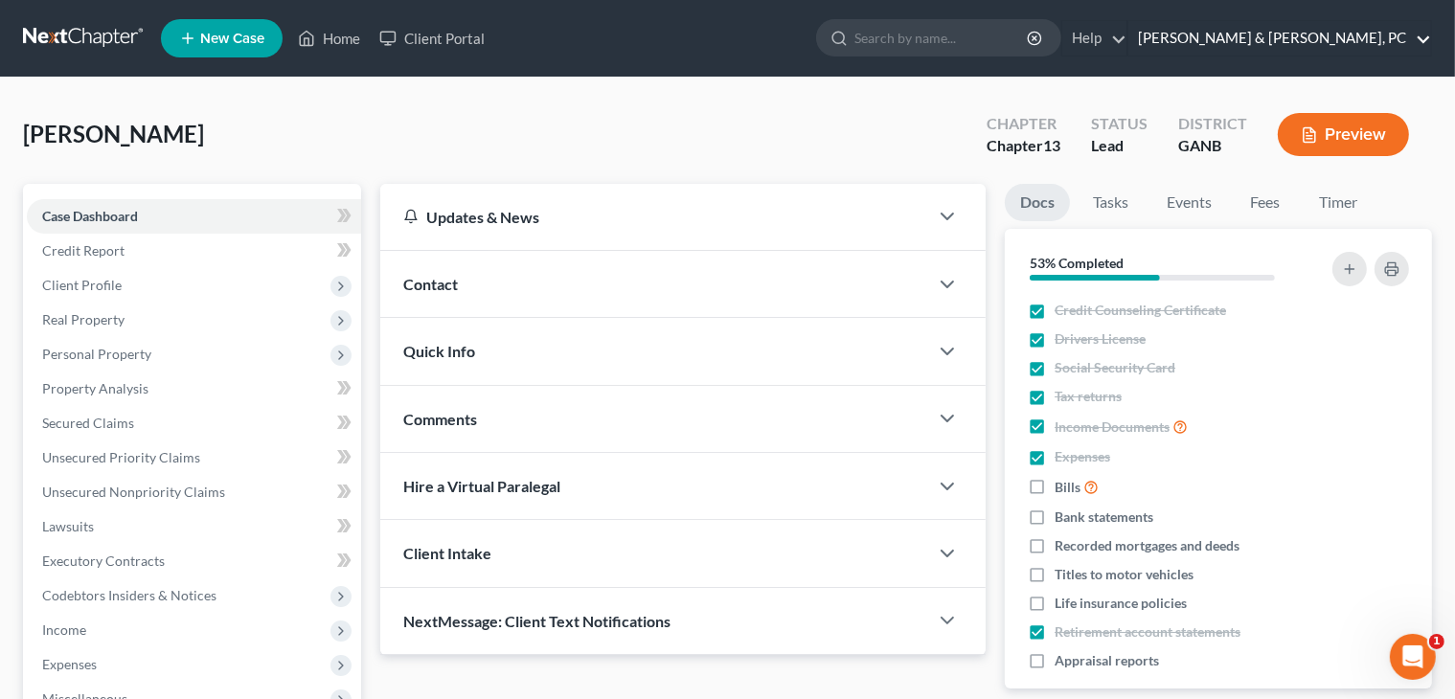
click at [1383, 42] on link "Blevins & Hong, PC" at bounding box center [1279, 38] width 303 height 34
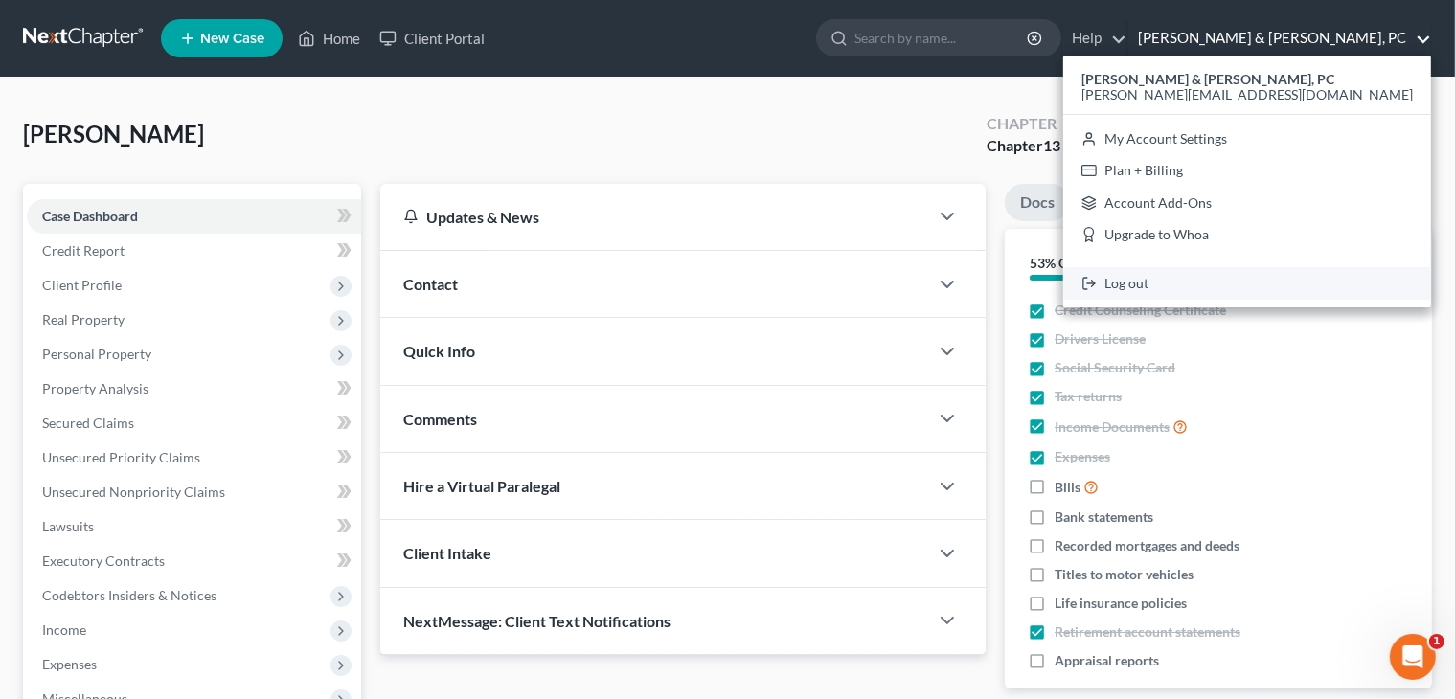
click at [1294, 281] on link "Log out" at bounding box center [1247, 283] width 368 height 33
